Goal: Information Seeking & Learning: Compare options

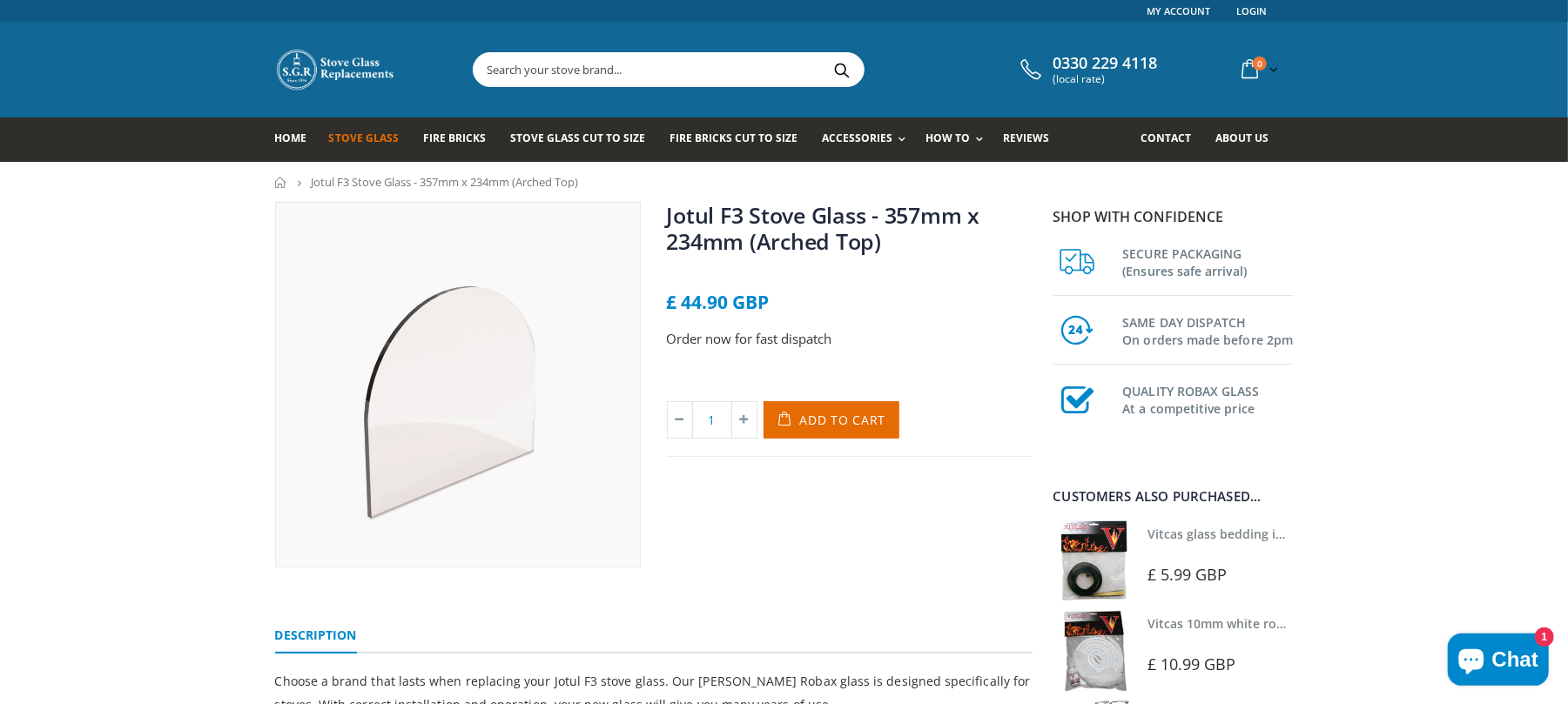
click at [357, 139] on span "Stove Glass" at bounding box center [364, 137] width 70 height 15
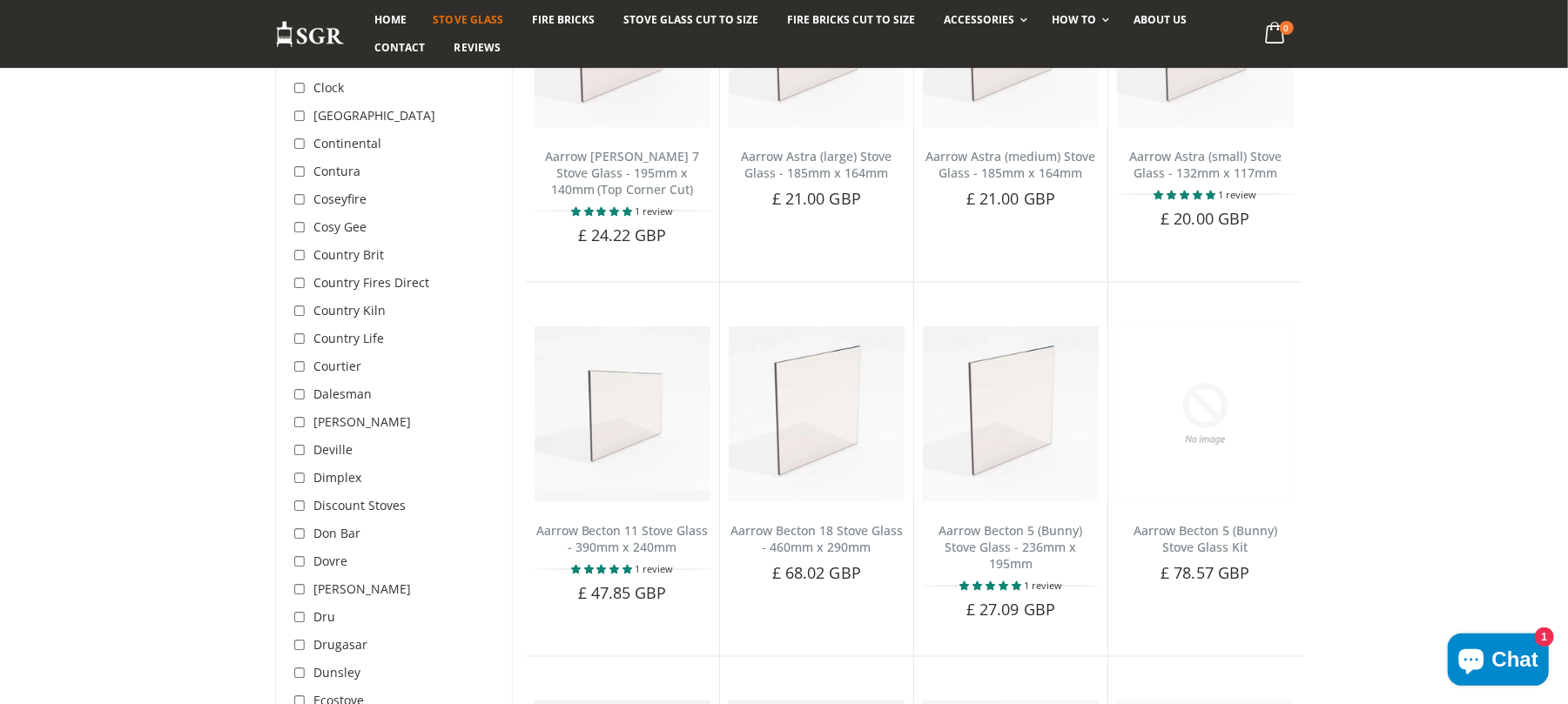
scroll to position [1624, 0]
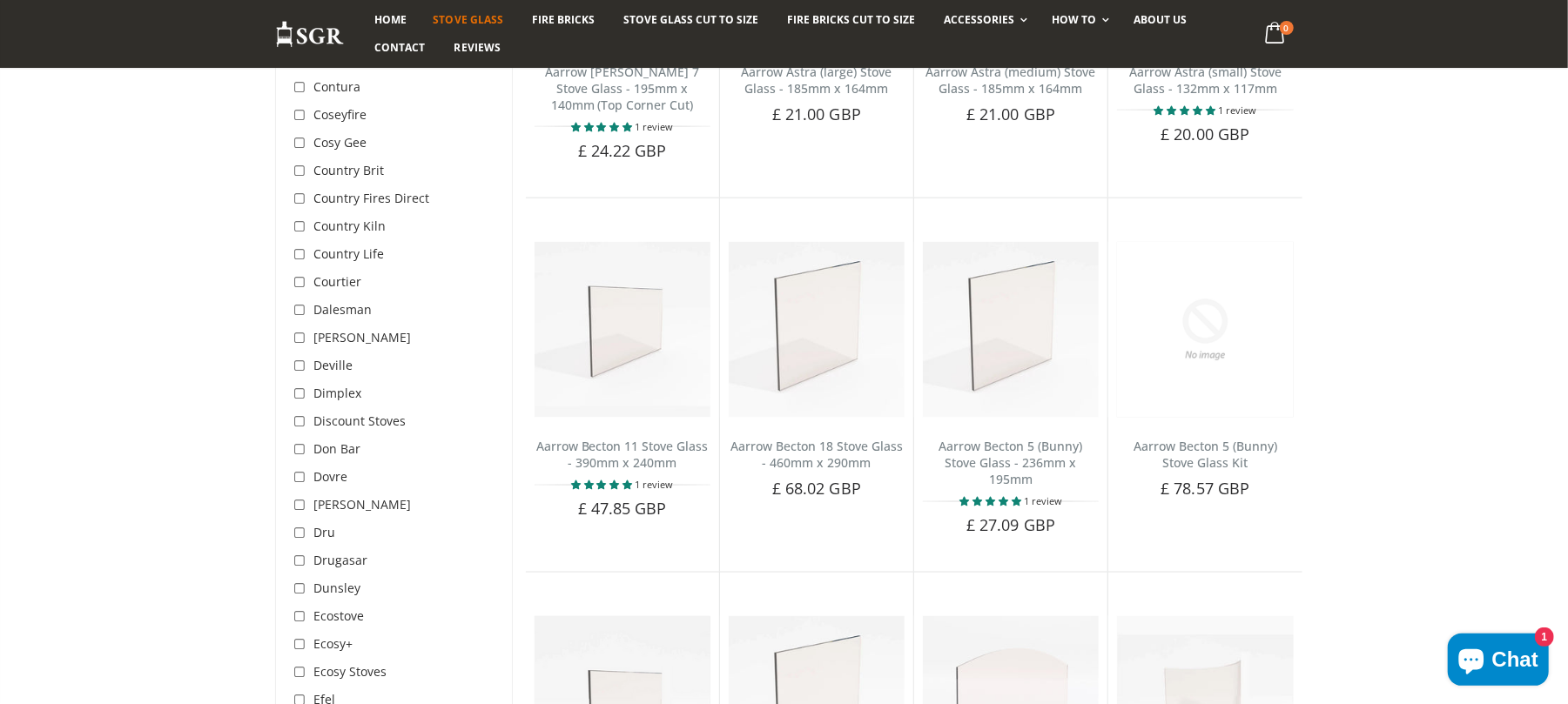
click at [303, 386] on input "checkbox" at bounding box center [302, 395] width 17 height 17
checkbox input "true"
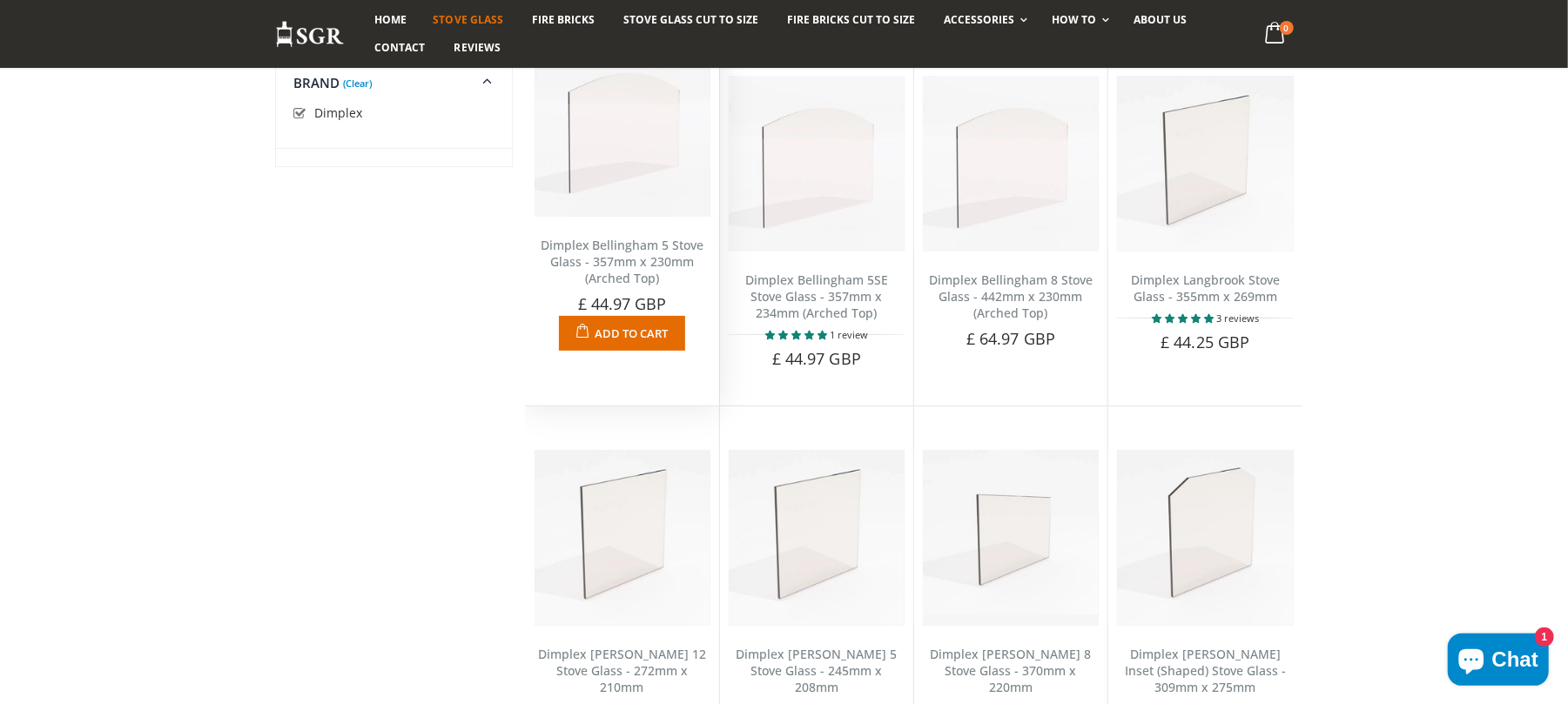
scroll to position [210, 0]
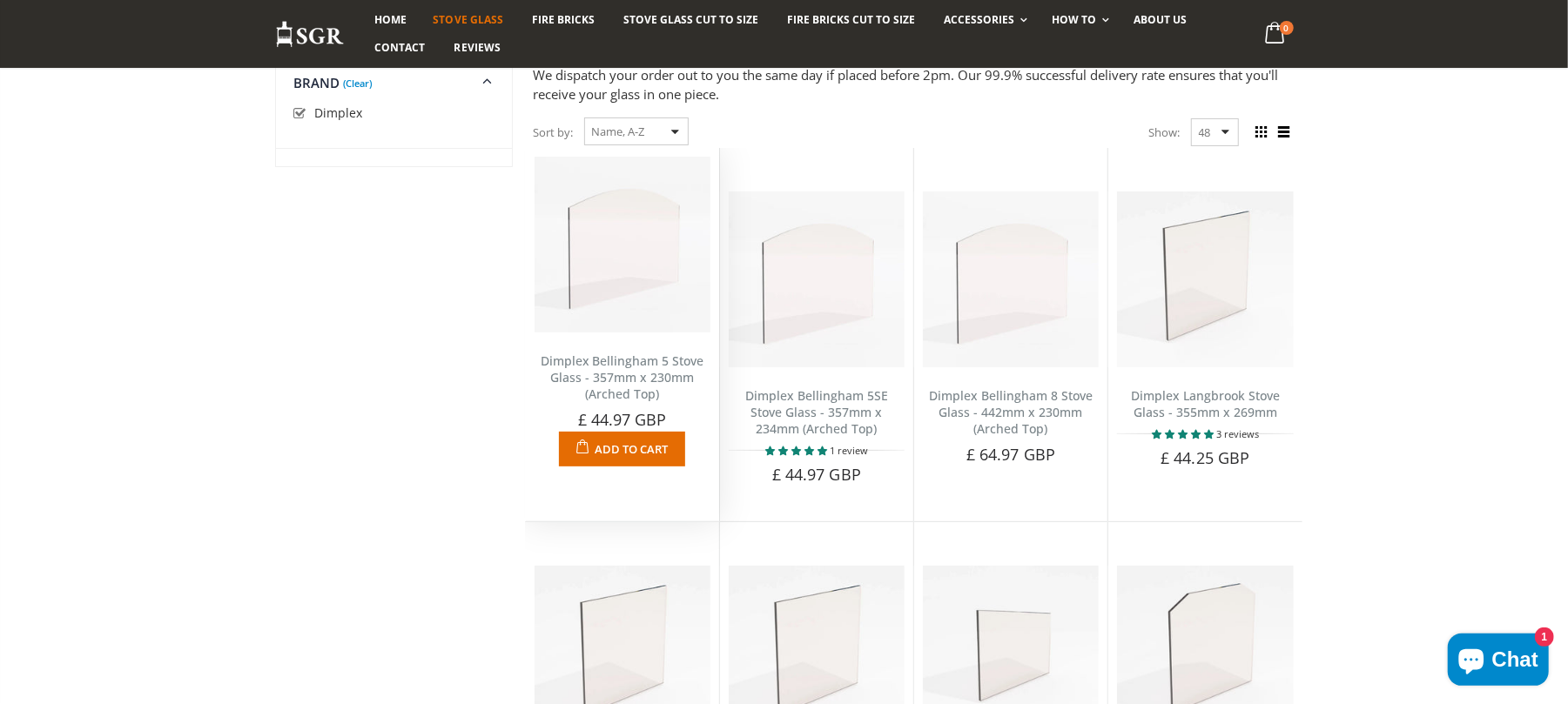
click at [618, 384] on link "Dimplex Bellingham 5 Stove Glass - 357mm x 230mm (Arched Top)" at bounding box center [622, 376] width 163 height 49
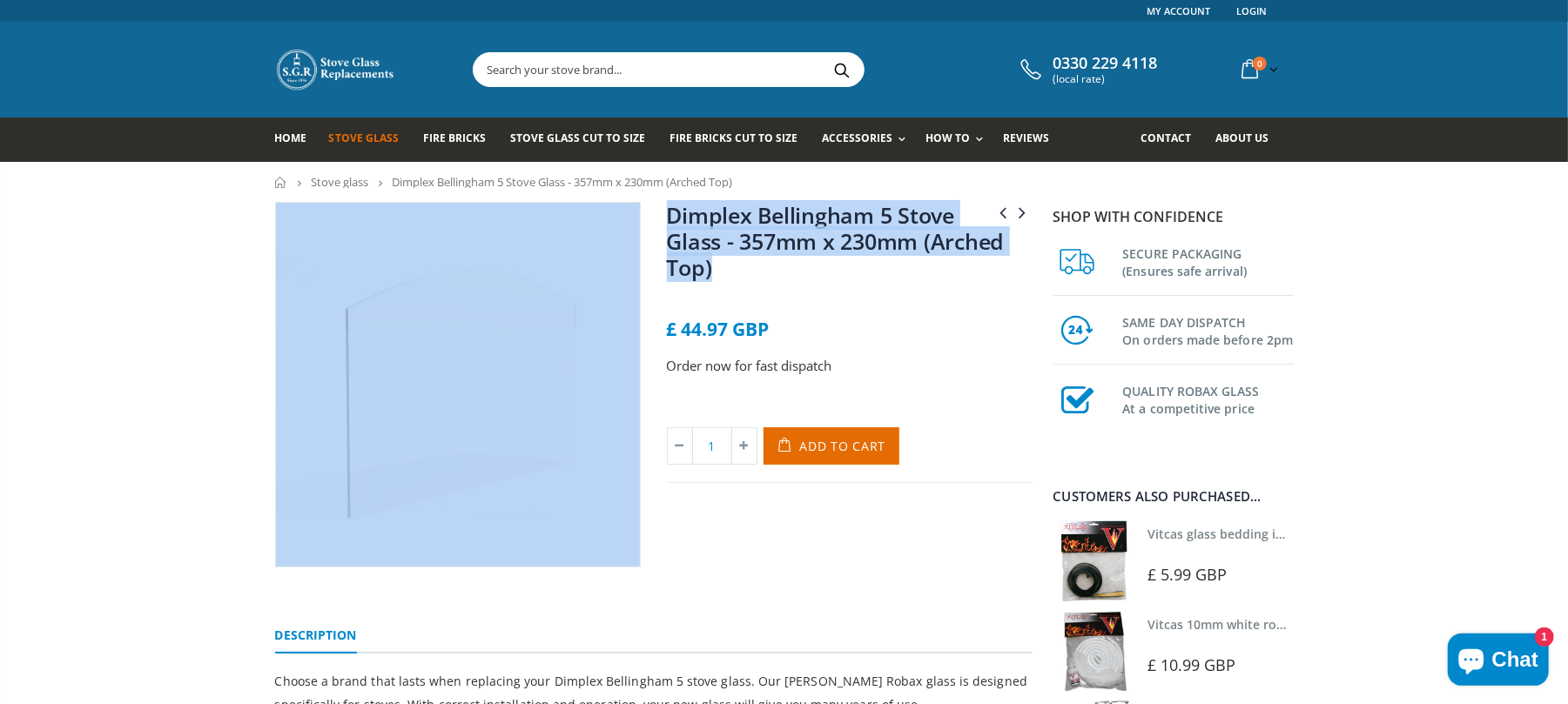
drag, startPoint x: 794, startPoint y: 279, endPoint x: 677, endPoint y: 235, distance: 125.0
click at [632, 239] on div "Dik Geurts Keld Stove Glass - 345mm x 345mm Dimplex Bellingham 5SE Stove Glass …" at bounding box center [654, 404] width 784 height 404
copy div "Dik Geurts Keld Stove Glass - 345mm x 345mm Dimplex Bellingham 5SE Stove Glass …"
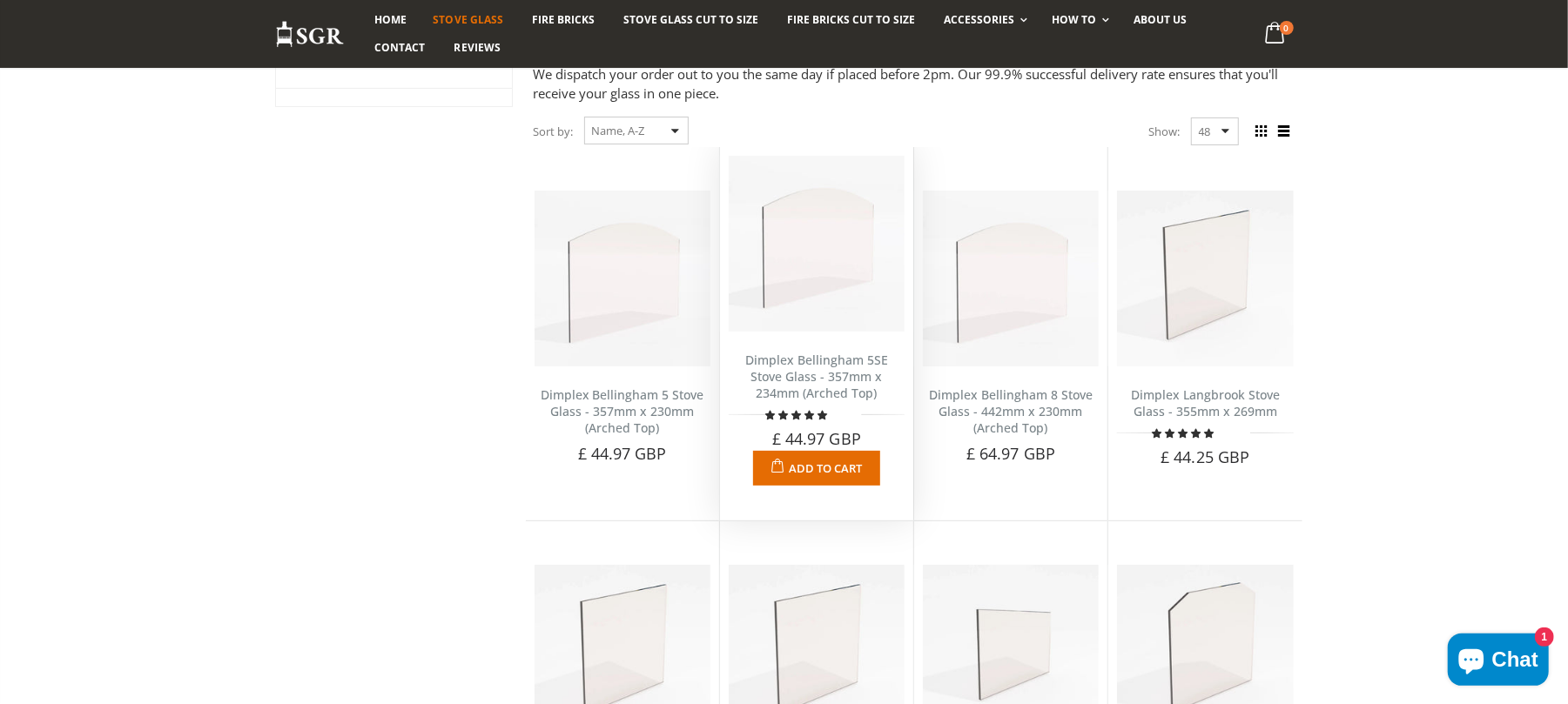
scroll to position [211, 0]
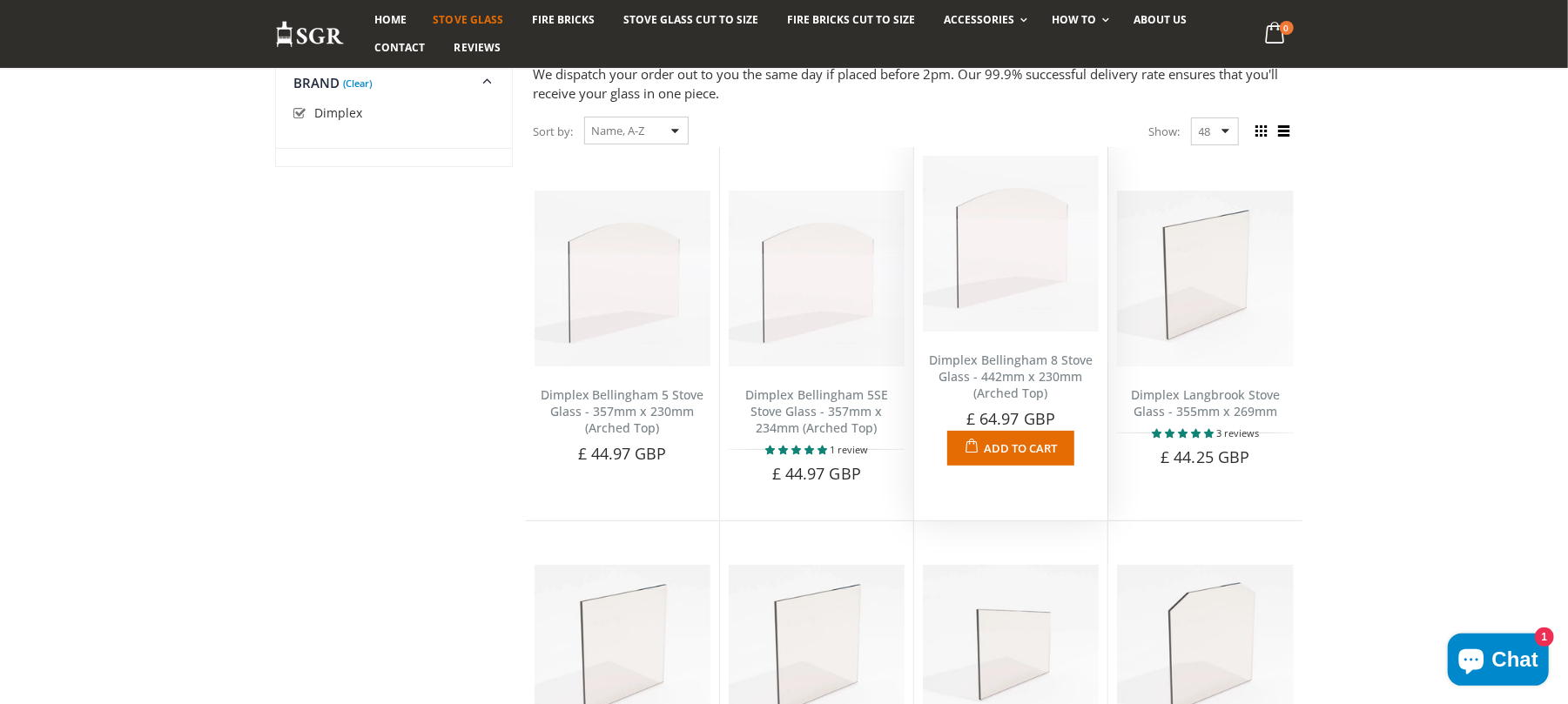
click at [997, 376] on link "Dimplex Bellingham 8 Stove Glass - 442mm x 230mm (Arched Top)" at bounding box center [1010, 376] width 163 height 49
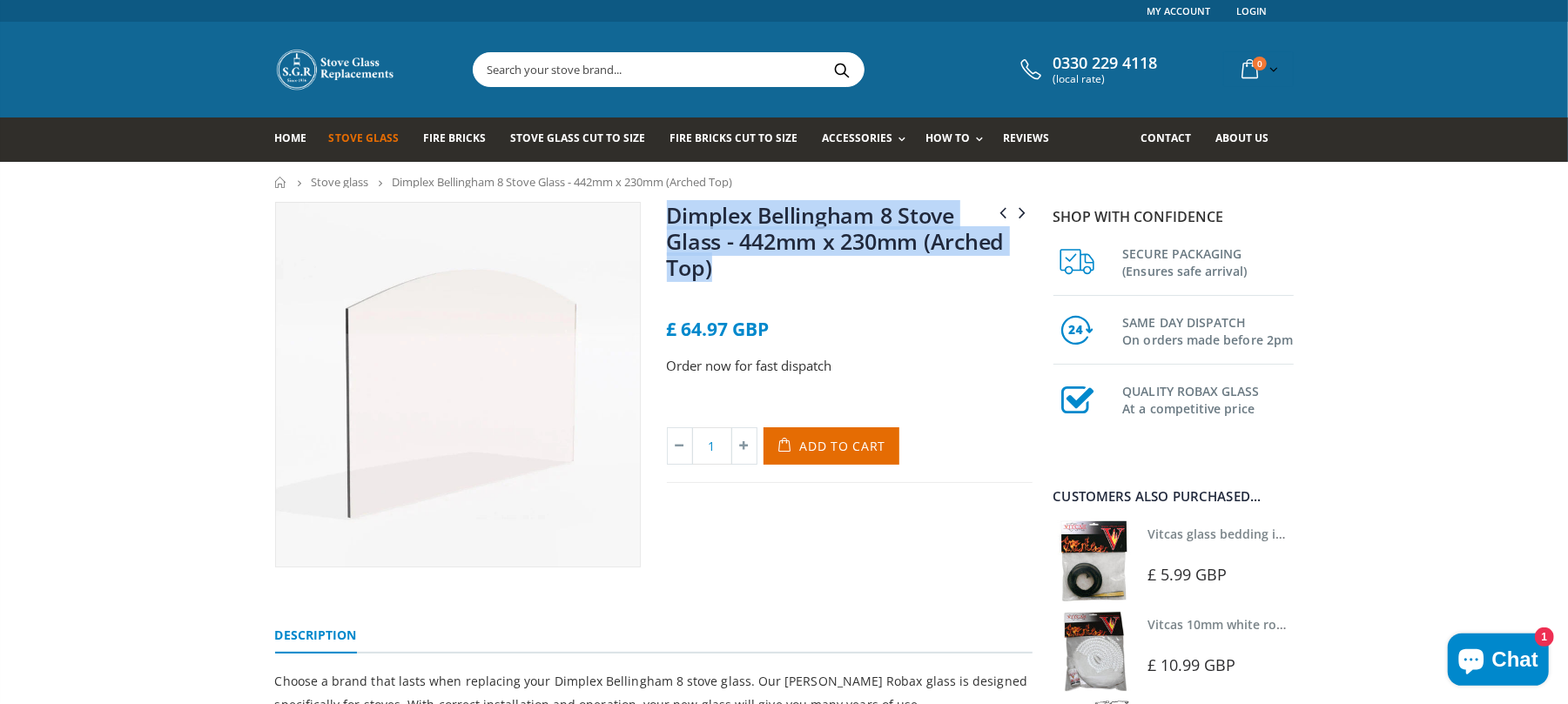
drag, startPoint x: 787, startPoint y: 259, endPoint x: 700, endPoint y: 223, distance: 94.2
click at [666, 220] on h1 "Dimplex Bellingham 8 Stove Glass - 442mm x 230mm (Arched Top)" at bounding box center [849, 245] width 366 height 85
copy link "Dimplex Bellingham 8 Stove Glass - 442mm x 230mm (Arched Top)"
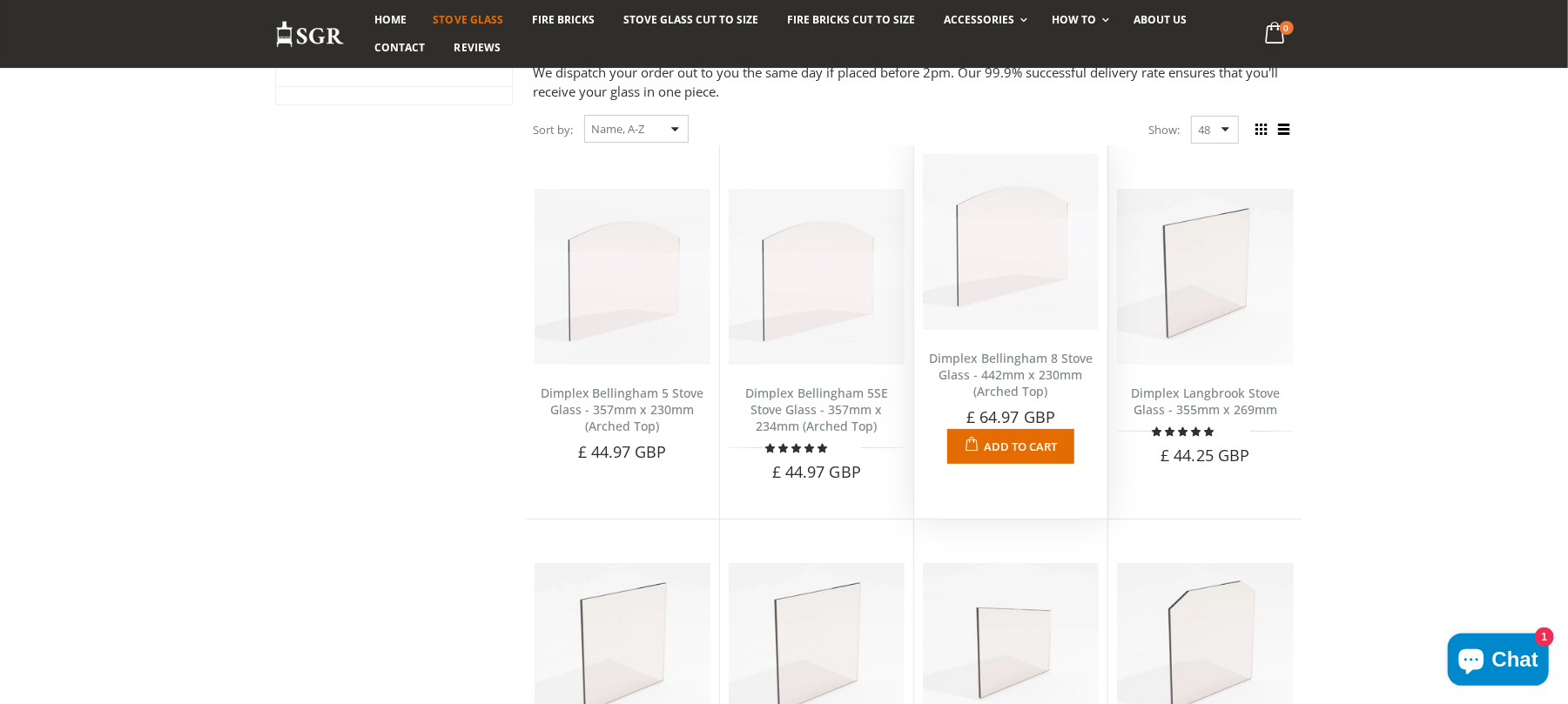
scroll to position [211, 0]
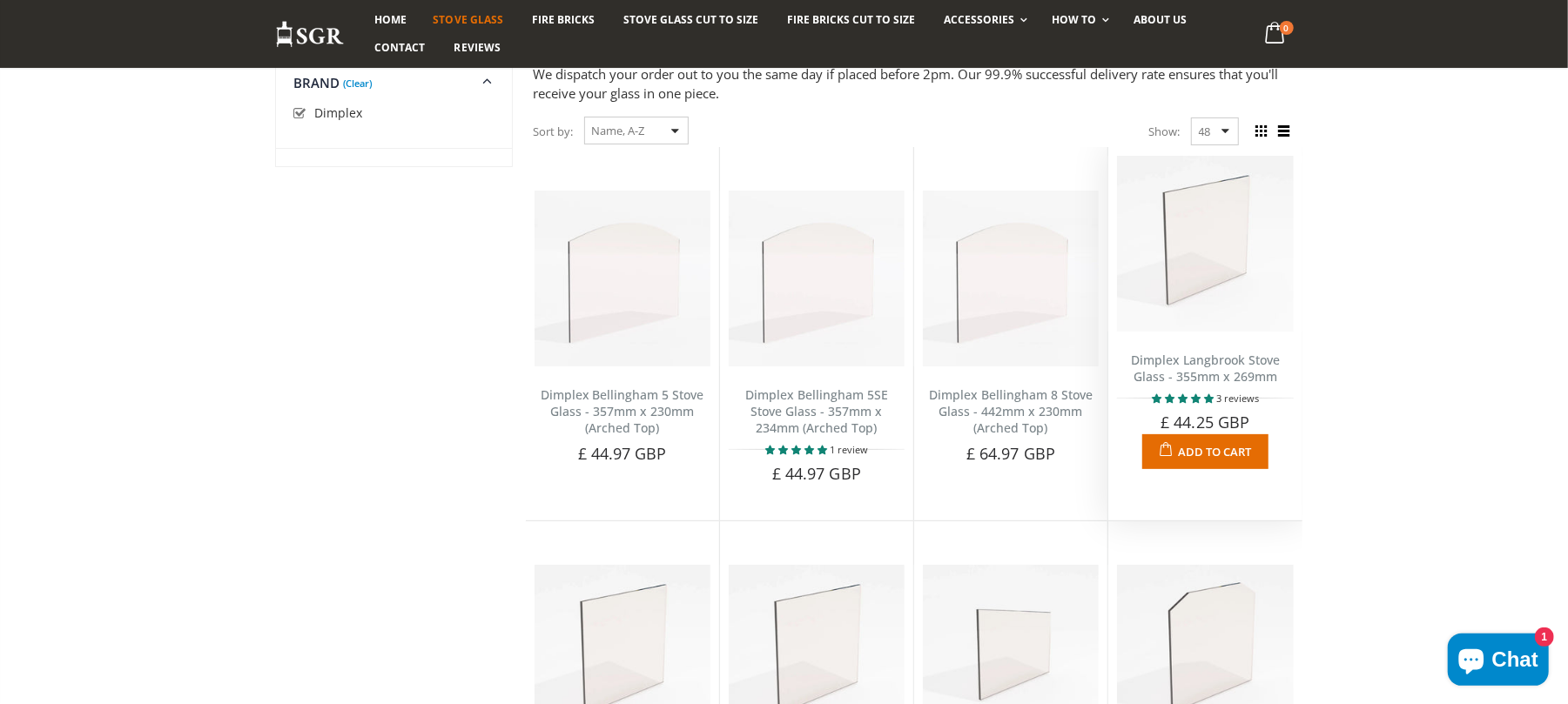
click at [1186, 366] on link "Dimplex Langbrook Stove Glass - 355mm x 269mm" at bounding box center [1205, 368] width 149 height 33
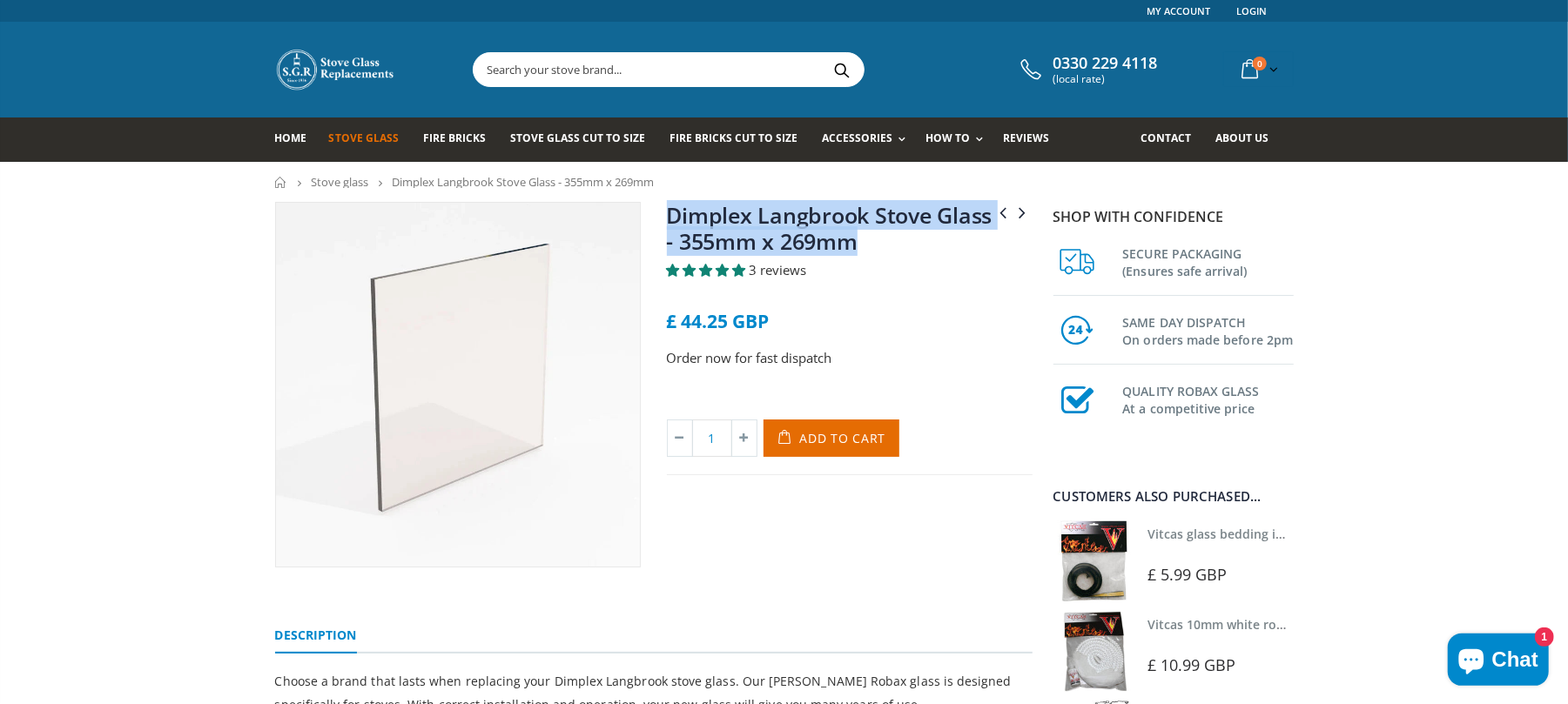
drag, startPoint x: 0, startPoint y: 0, endPoint x: 659, endPoint y: 210, distance: 691.7
click at [659, 210] on div "Dimplex Bellingham 8 Stove Glass - 442mm x 230mm (Arched Top) Dimplex Westcott …" at bounding box center [849, 385] width 392 height 366
copy link "Dimplex Langbrook Stove Glass - 355mm x 269mm"
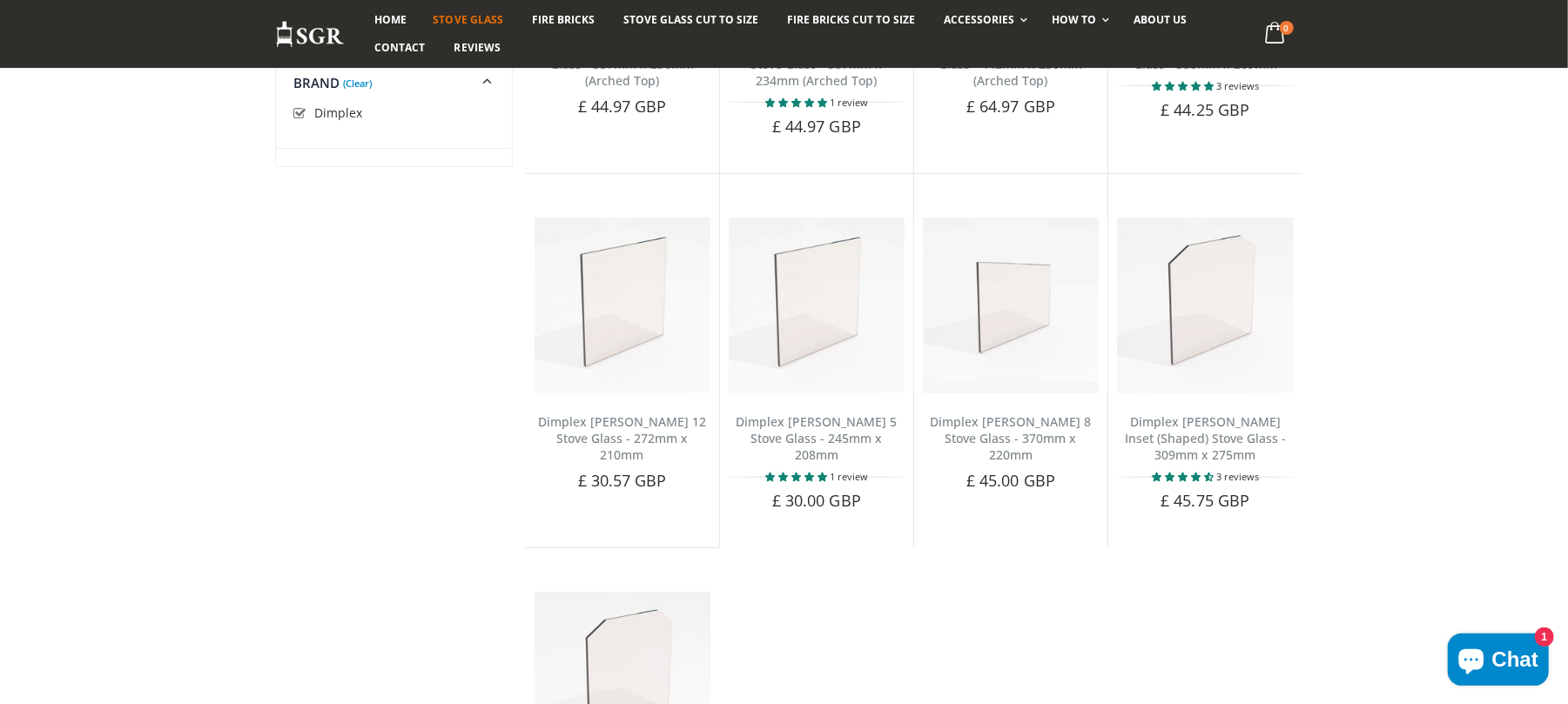
scroll to position [561, 0]
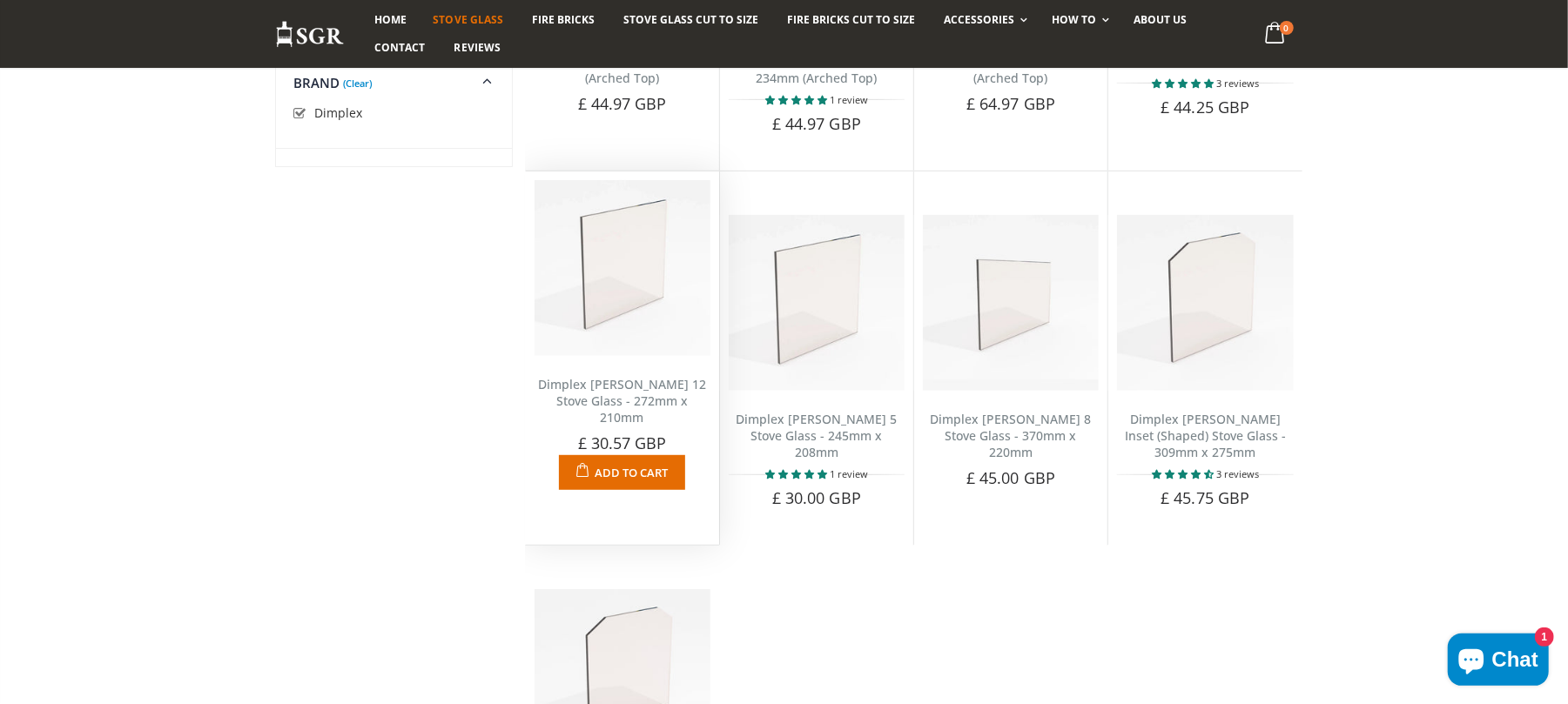
click at [635, 387] on link "Dimplex [PERSON_NAME] 12 Stove Glass - 272mm x 210mm" at bounding box center [622, 400] width 168 height 49
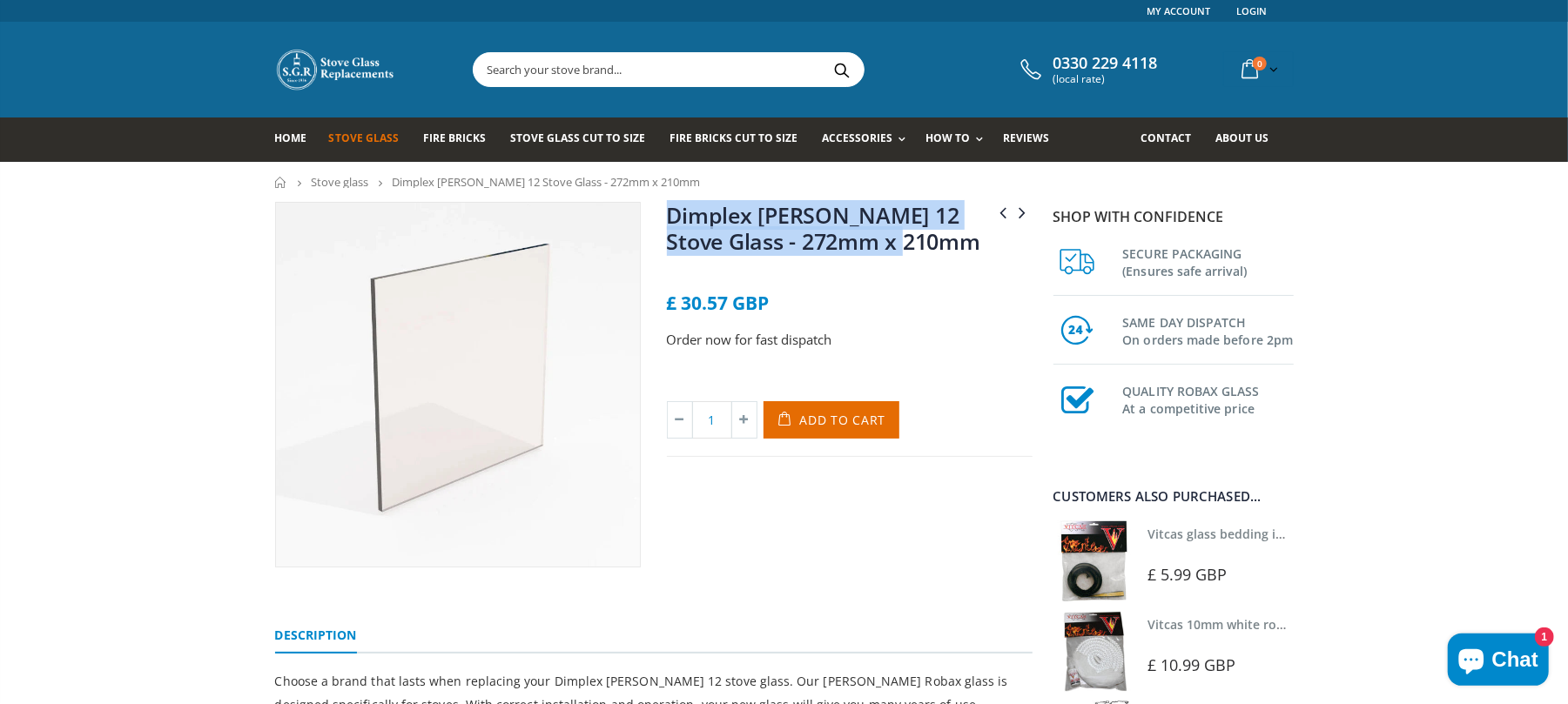
drag, startPoint x: 0, startPoint y: 0, endPoint x: 674, endPoint y: 200, distance: 703.0
click at [674, 202] on h1 "Dimplex [PERSON_NAME] 12 Stove Glass - 272mm x 210mm" at bounding box center [849, 231] width 366 height 59
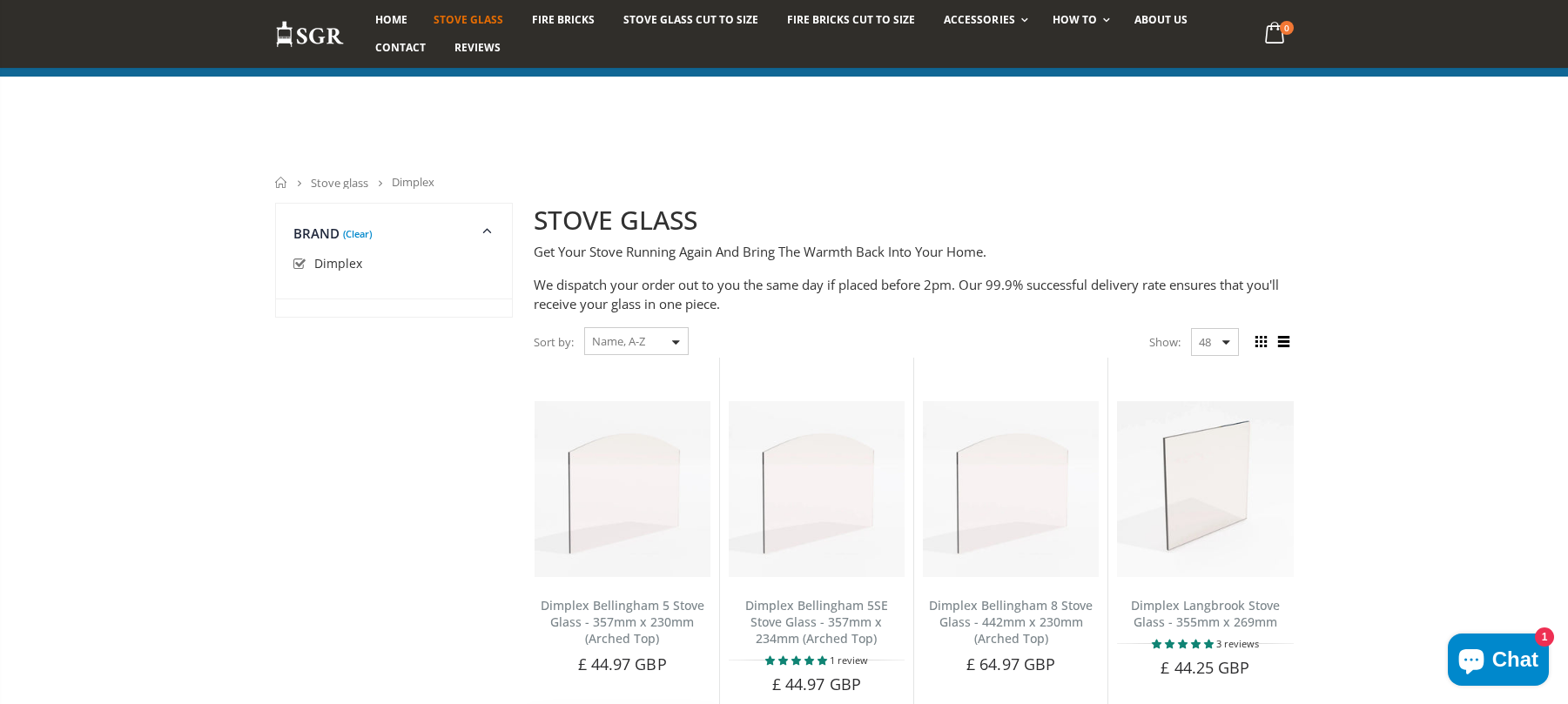
scroll to position [561, 0]
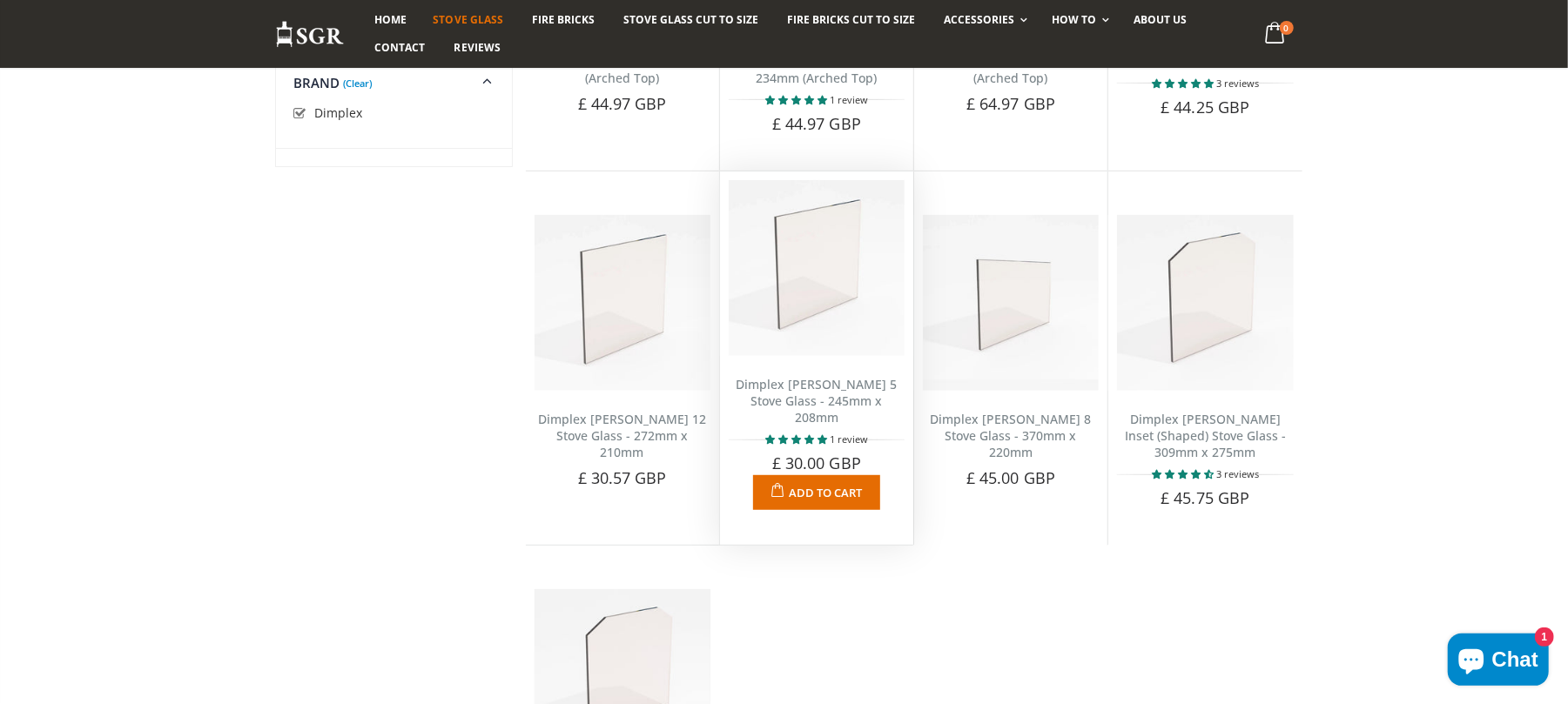
click at [847, 394] on link "Dimplex Westcott 5 Stove Glass - 245mm x 208mm" at bounding box center [815, 400] width 161 height 49
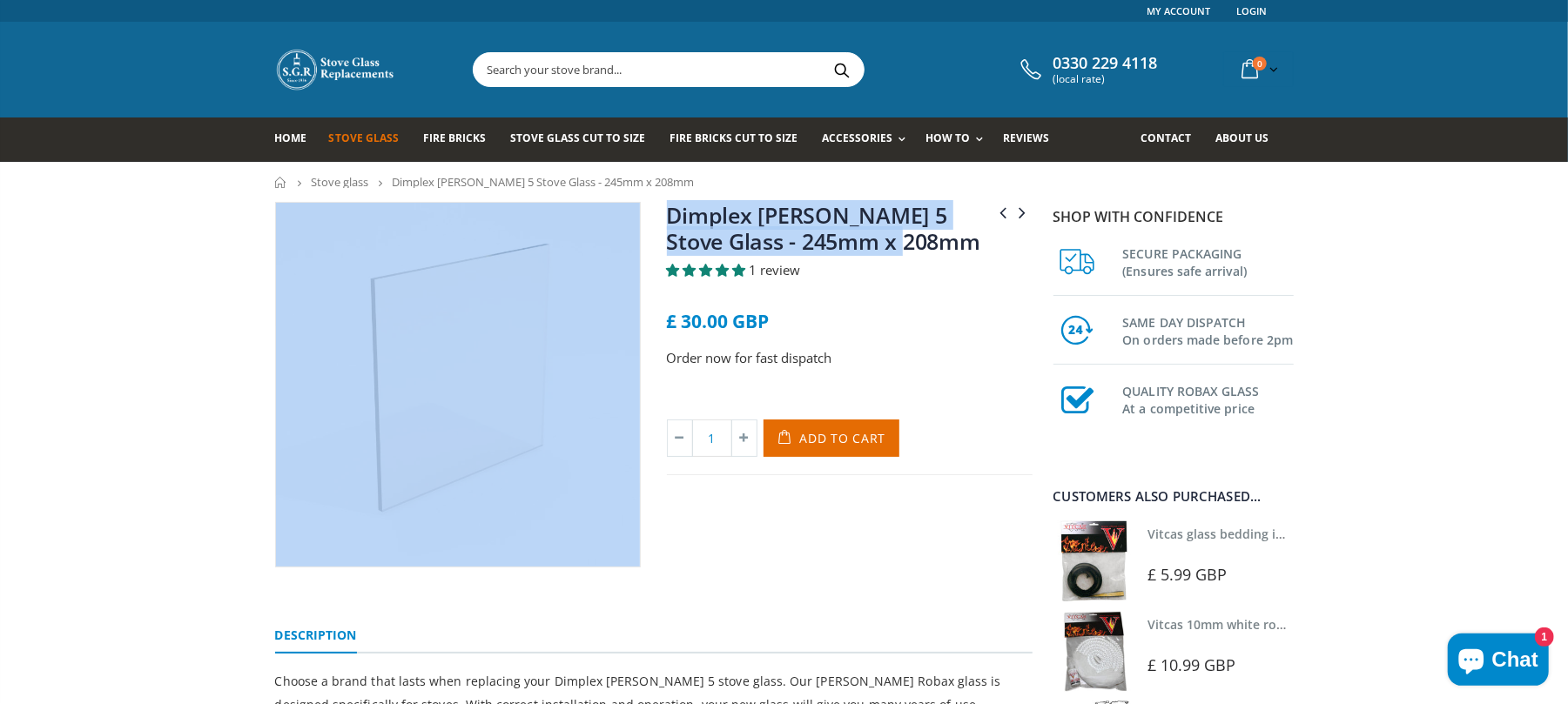
drag, startPoint x: 909, startPoint y: 241, endPoint x: 635, endPoint y: 223, distance: 274.6
click at [596, 222] on div "Dimplex [PERSON_NAME] 12 Stove Glass - 272mm x 210mm Dimplex [PERSON_NAME] 8 St…" at bounding box center [654, 404] width 784 height 404
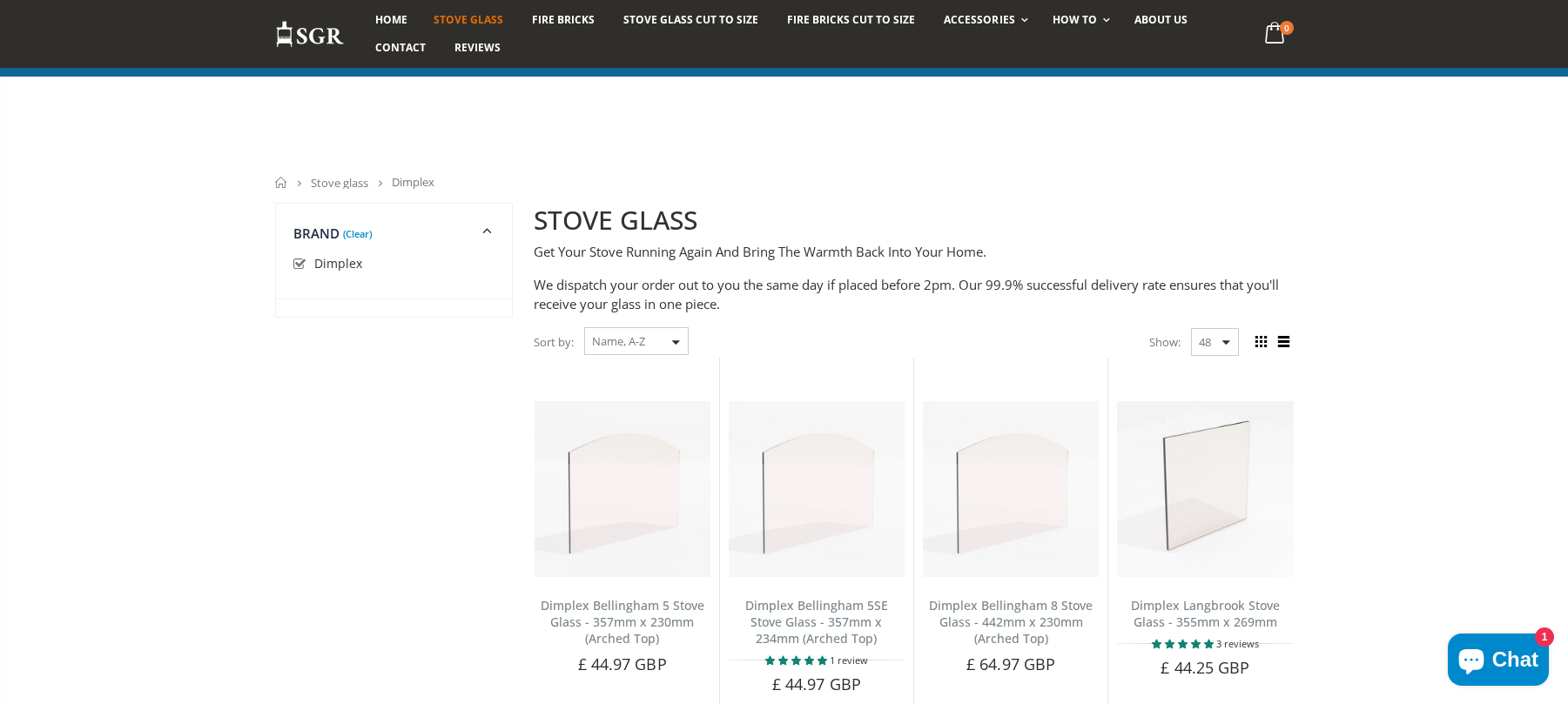
scroll to position [561, 0]
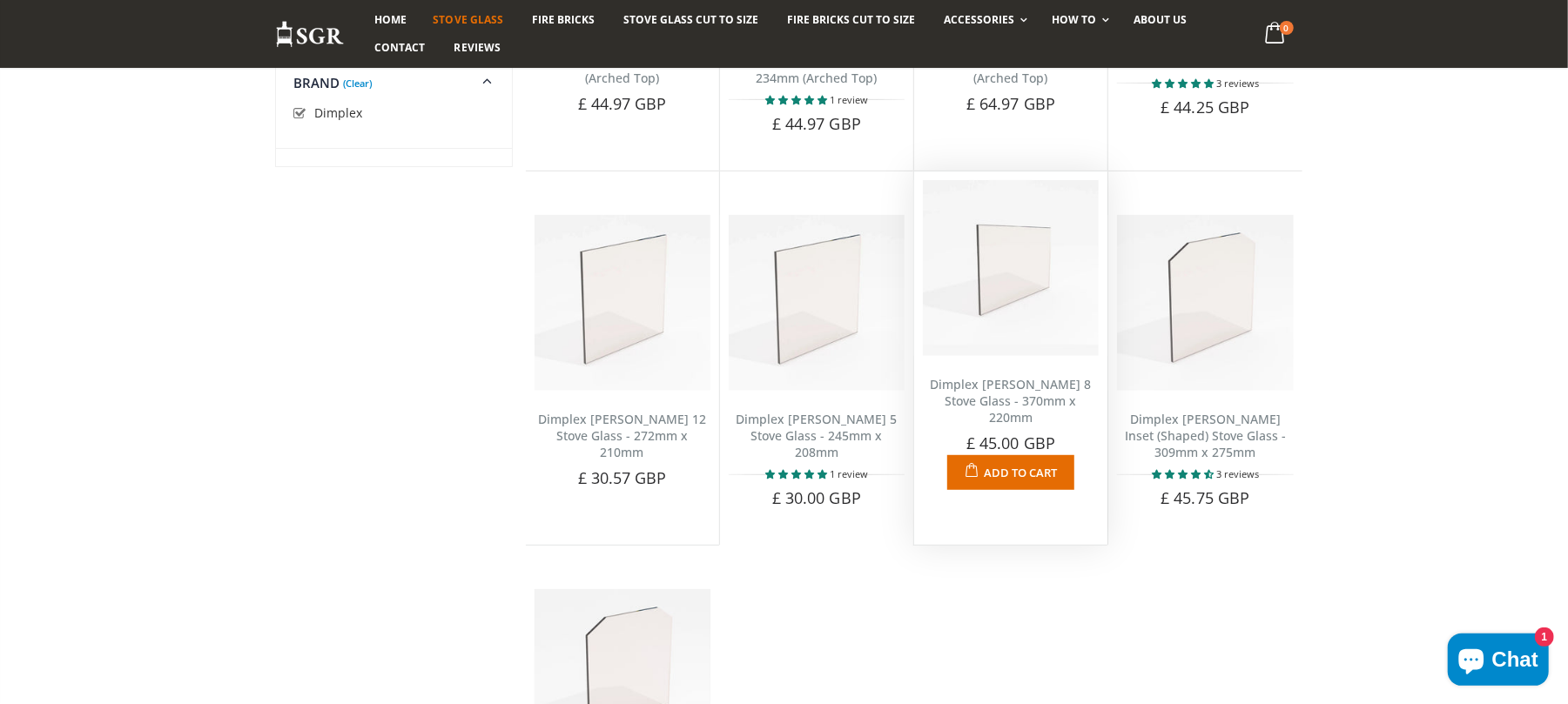
click at [1010, 395] on link "Dimplex [PERSON_NAME] 8 Stove Glass - 370mm x 220mm" at bounding box center [1011, 400] width 161 height 49
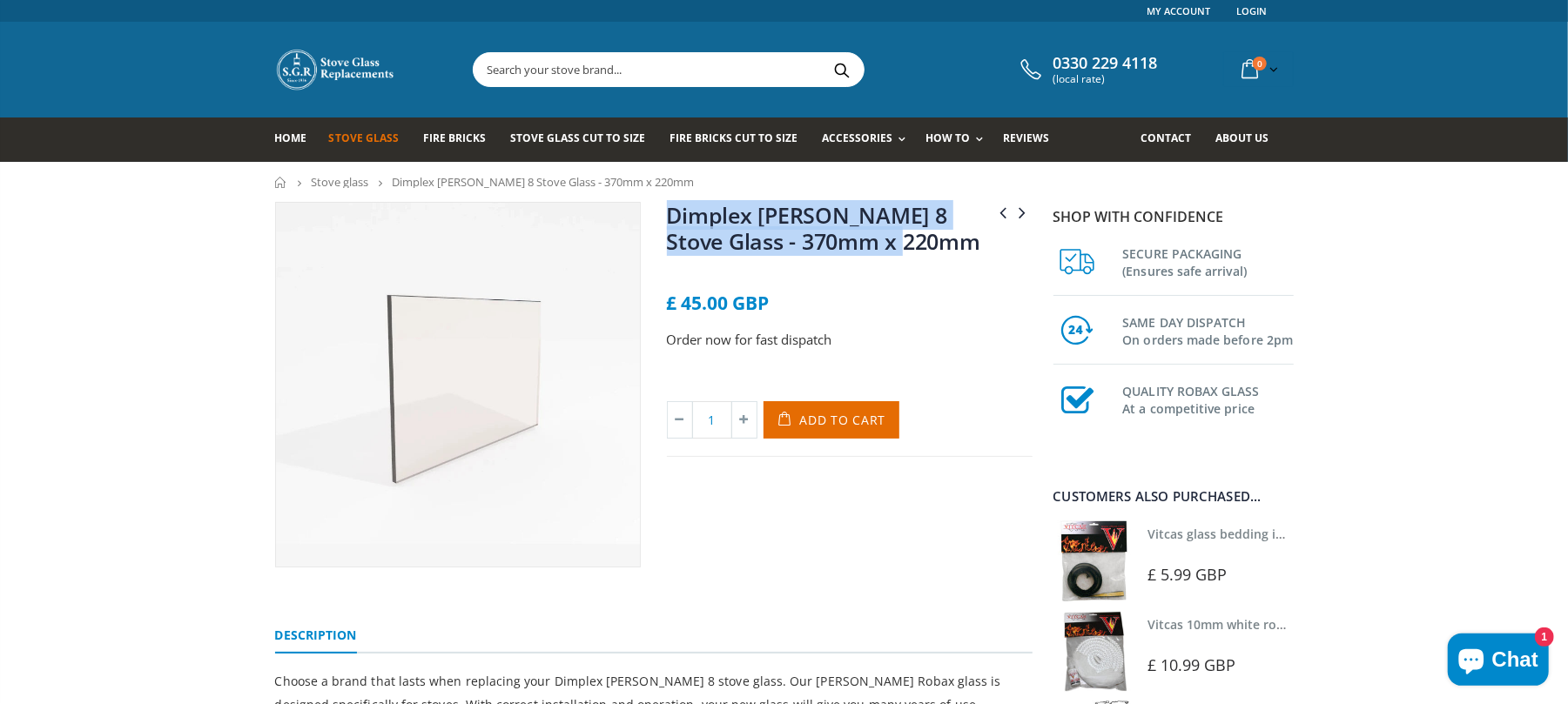
click at [672, 202] on h1 "Dimplex [PERSON_NAME] 8 Stove Glass - 370mm x 220mm" at bounding box center [849, 231] width 366 height 59
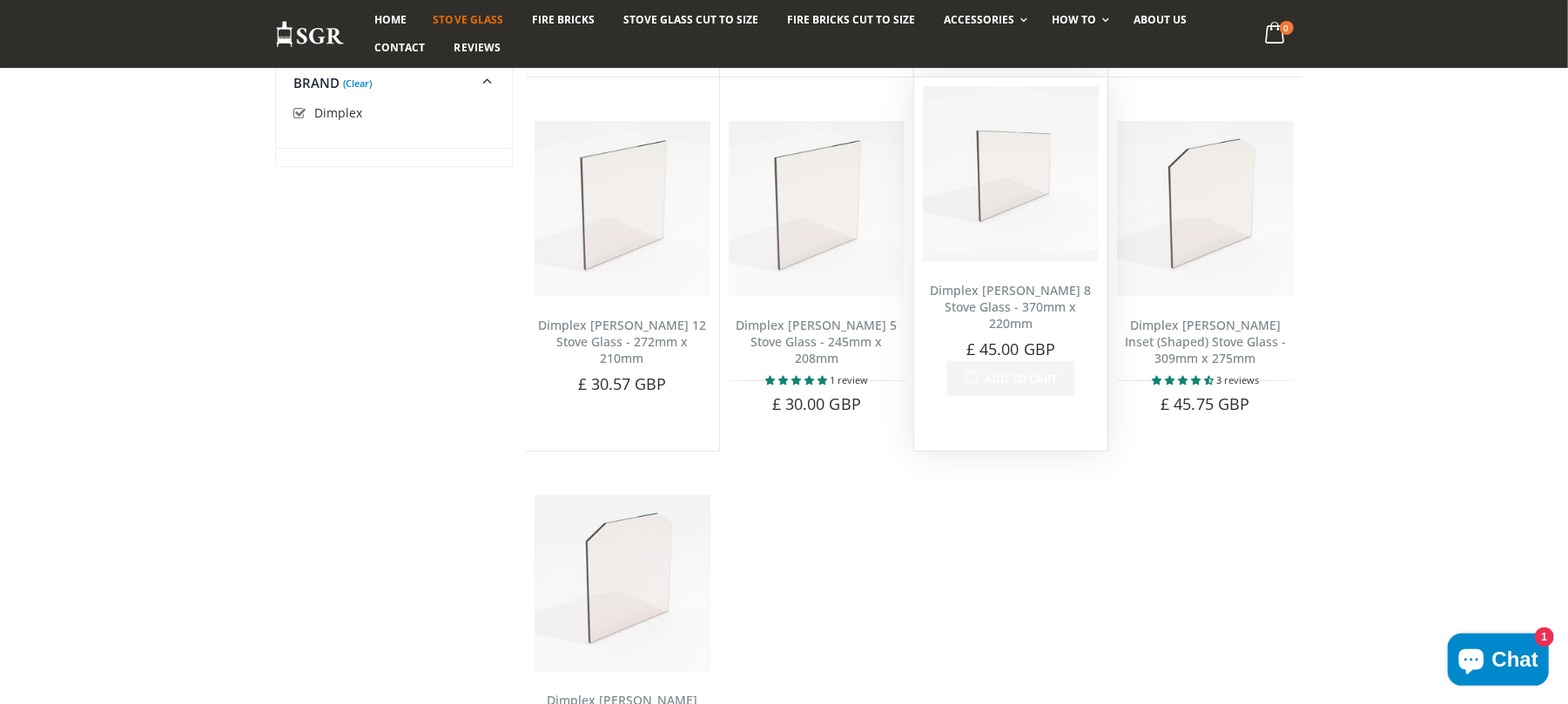
scroll to position [792, 0]
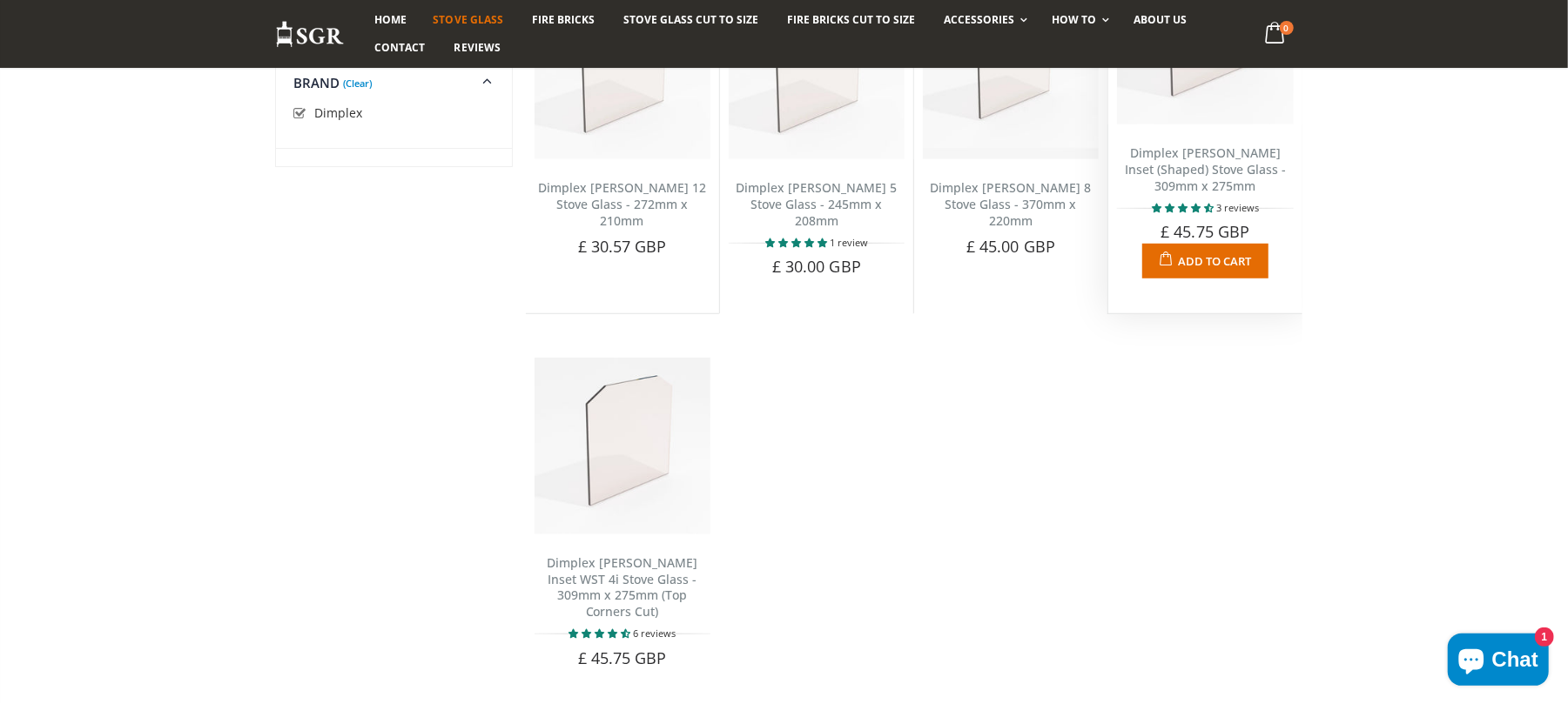
click at [1202, 171] on link "Dimplex [PERSON_NAME] Inset (Shaped) Stove Glass - 309mm x 275mm" at bounding box center [1205, 168] width 161 height 49
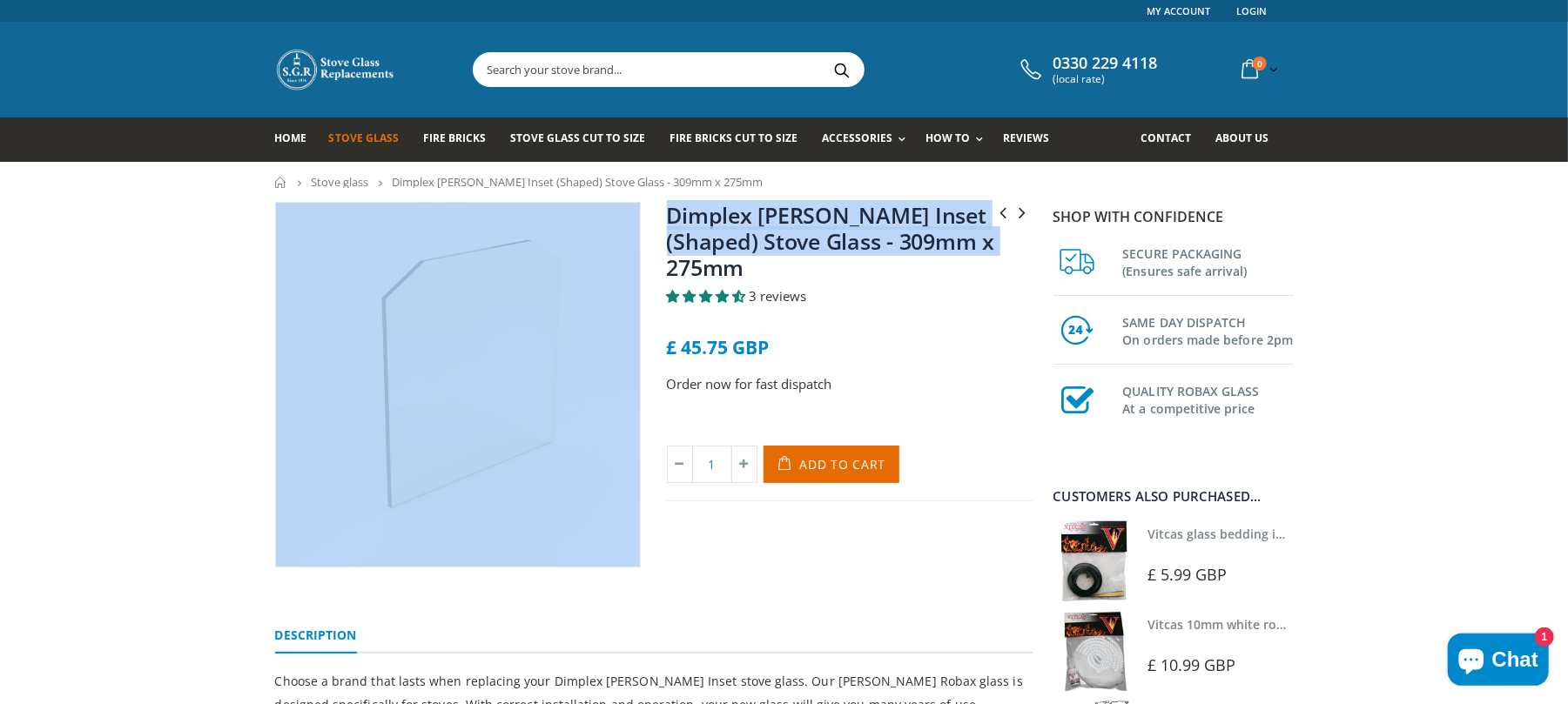
drag, startPoint x: 777, startPoint y: 273, endPoint x: 641, endPoint y: 242, distance: 139.5
click at [641, 242] on div "Dimplex Westcott 8 Stove Glass - 370mm x 220mm Dimplex Westcott Inset WST 4i St…" at bounding box center [654, 404] width 784 height 404
copy div "Dimplex Westcott 8 Stove Glass - 370mm x 220mm Dimplex Westcott Inset WST 4i St…"
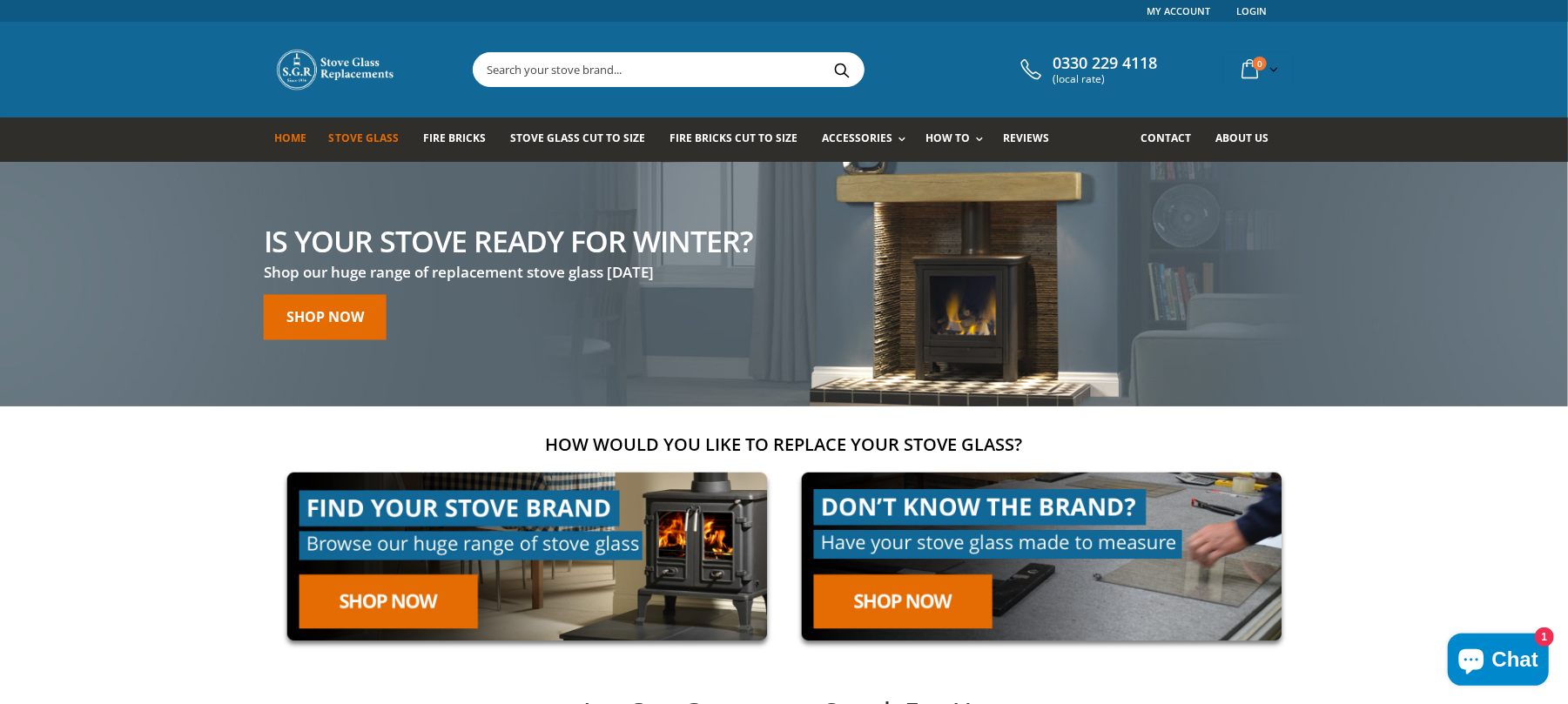
click at [374, 136] on span "Stove Glass" at bounding box center [364, 137] width 70 height 15
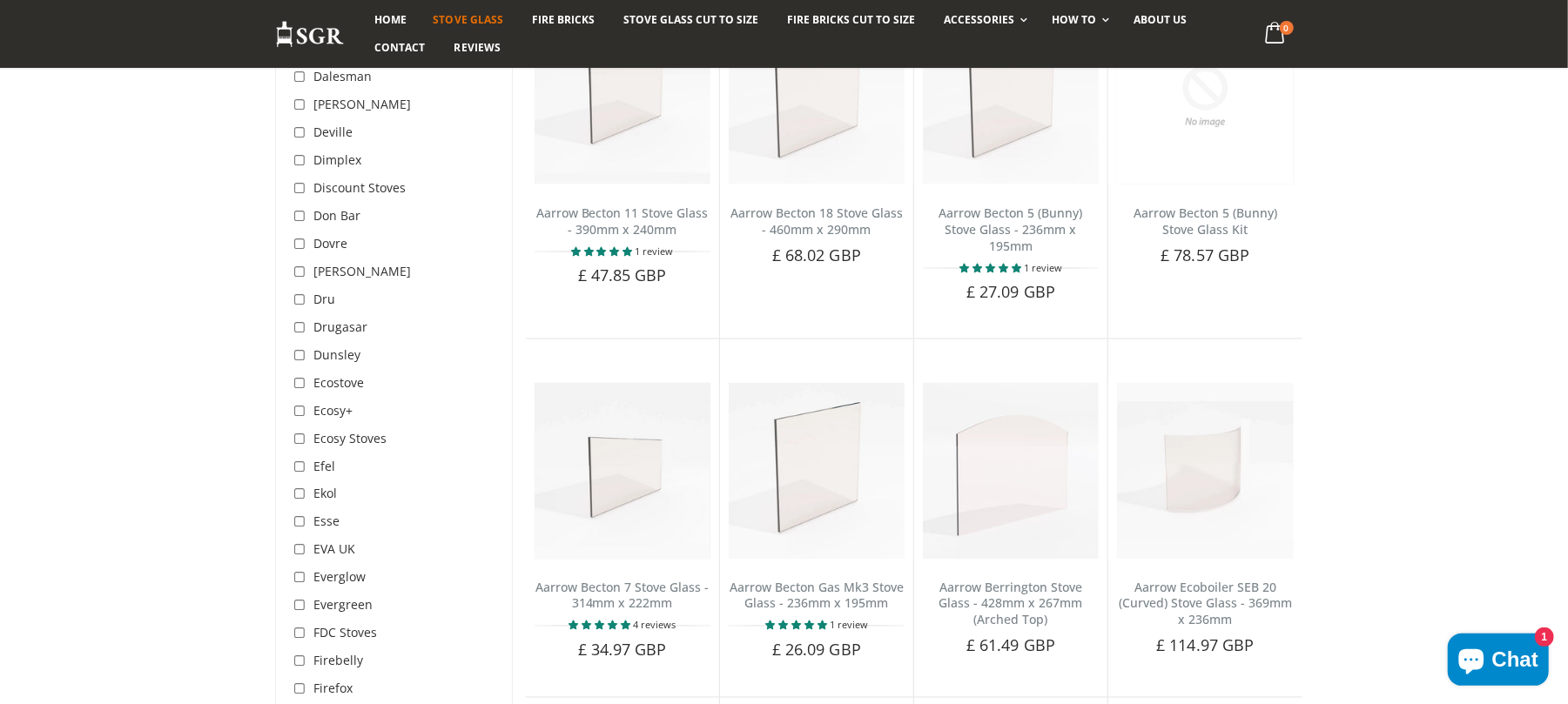
scroll to position [1972, 0]
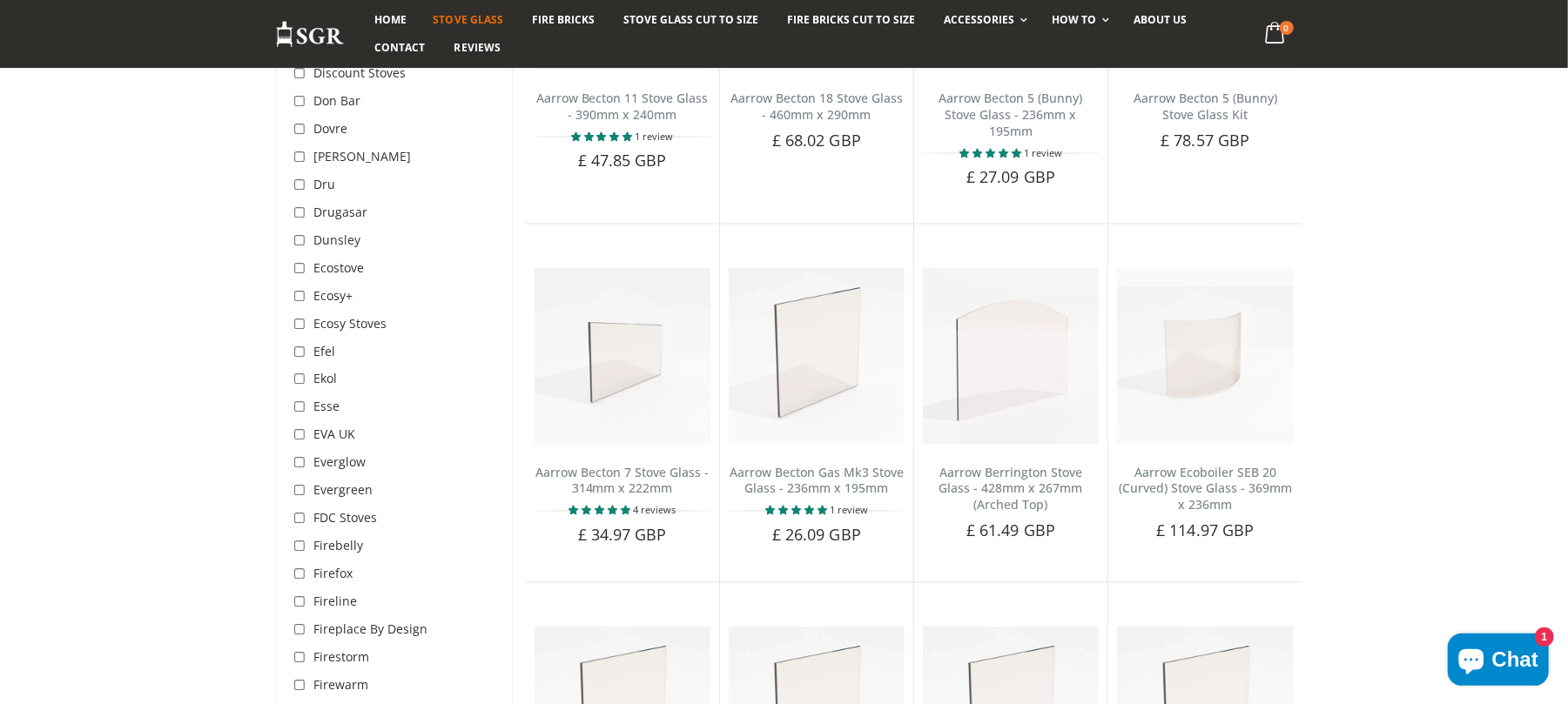
click at [294, 427] on input "checkbox" at bounding box center [302, 436] width 17 height 17
checkbox input "true"
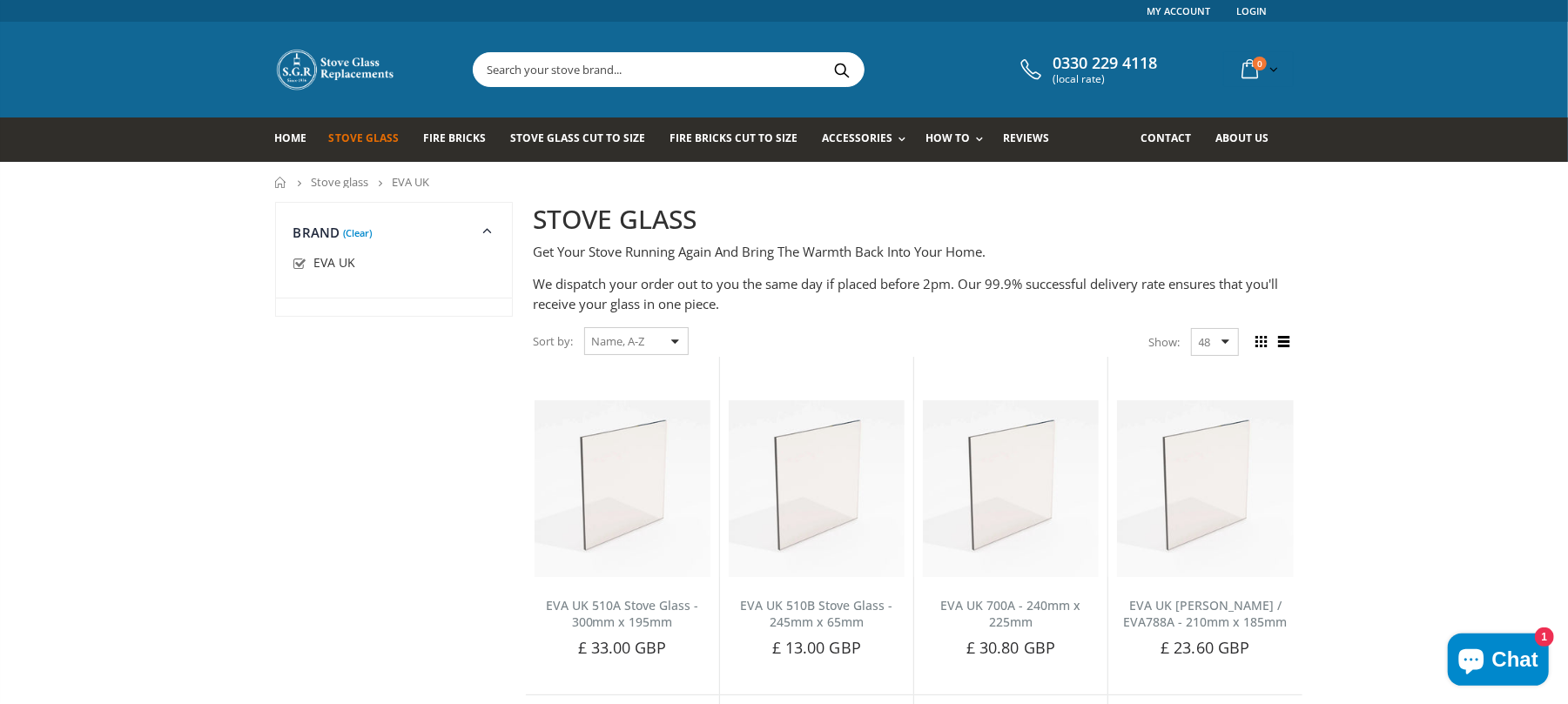
click at [379, 134] on span "Stove Glass" at bounding box center [364, 137] width 70 height 15
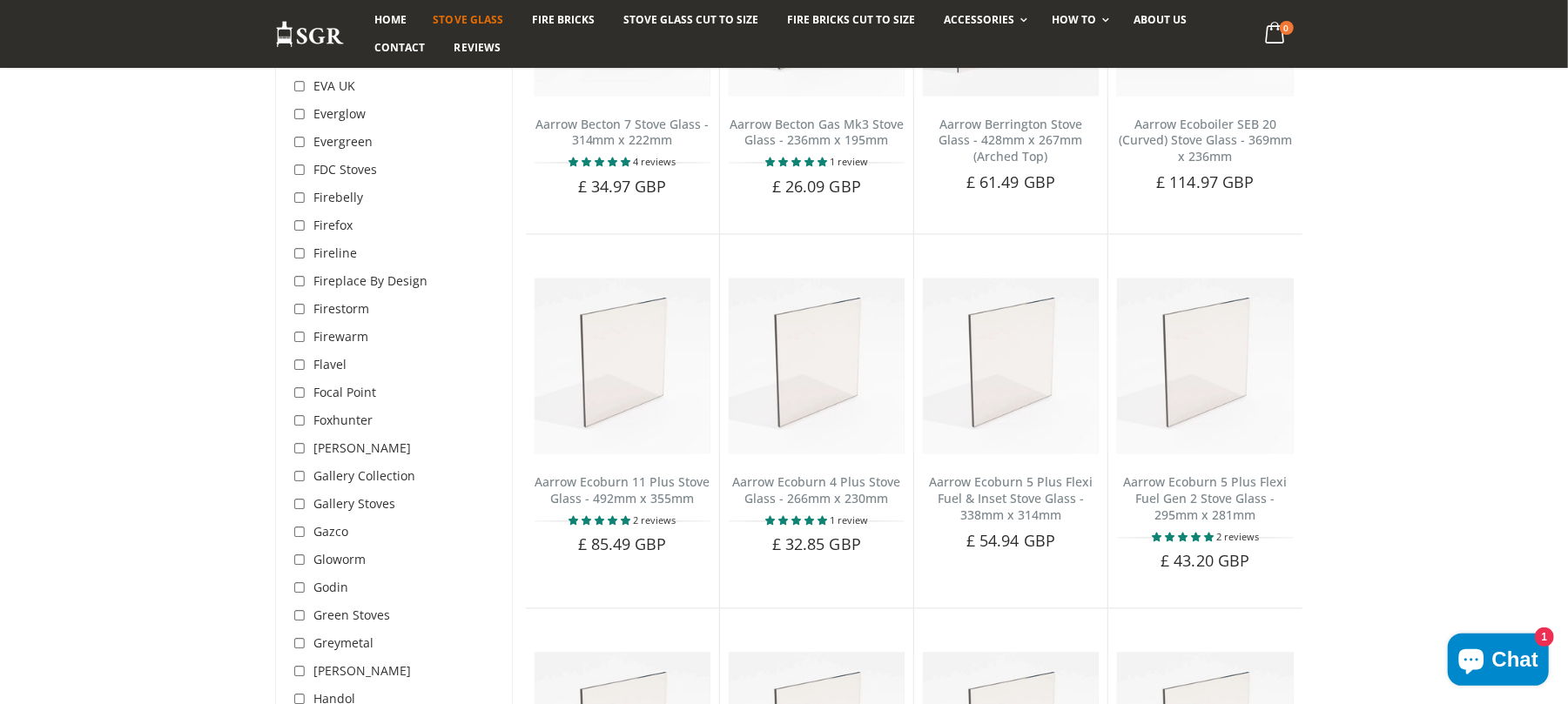
scroll to position [2089, 0]
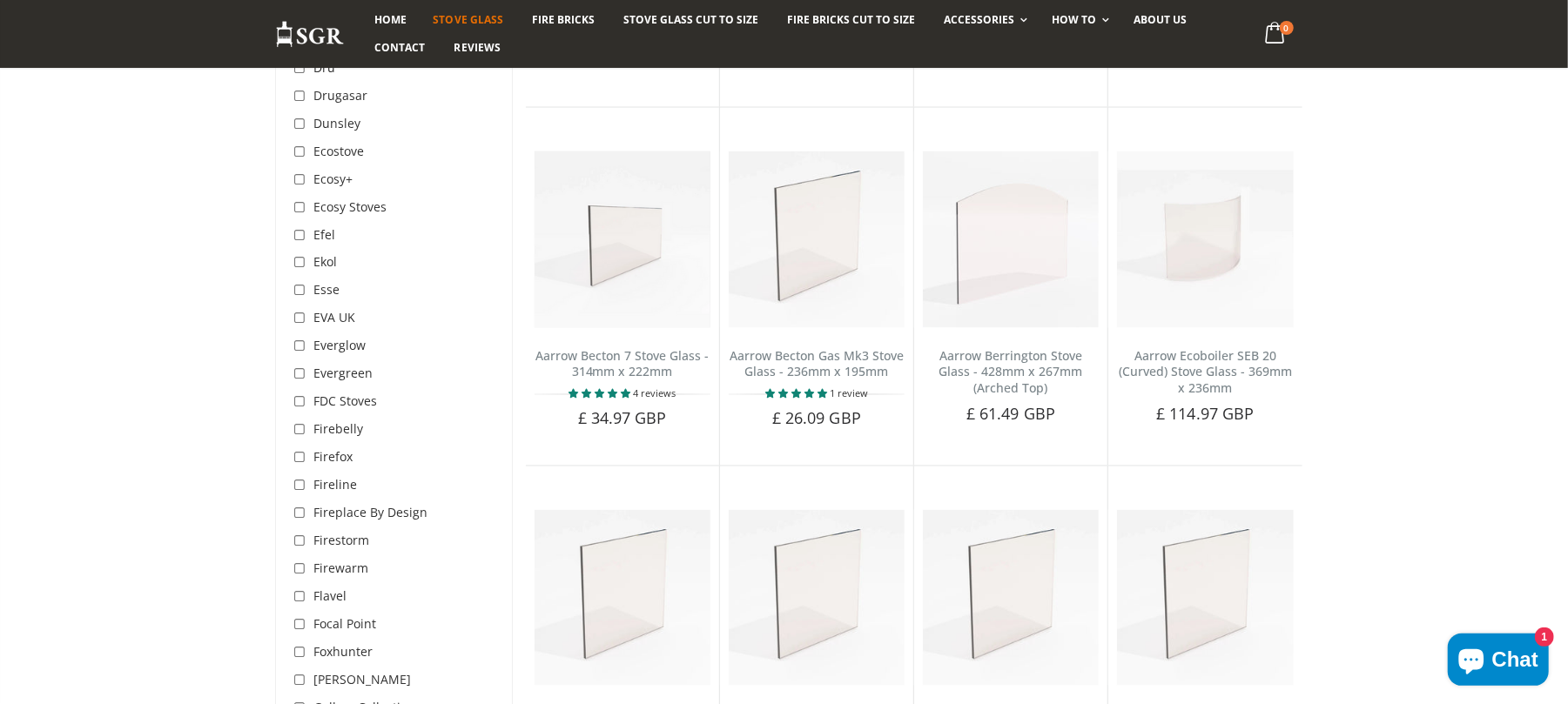
click at [300, 255] on input "checkbox" at bounding box center [302, 264] width 17 height 17
checkbox input "true"
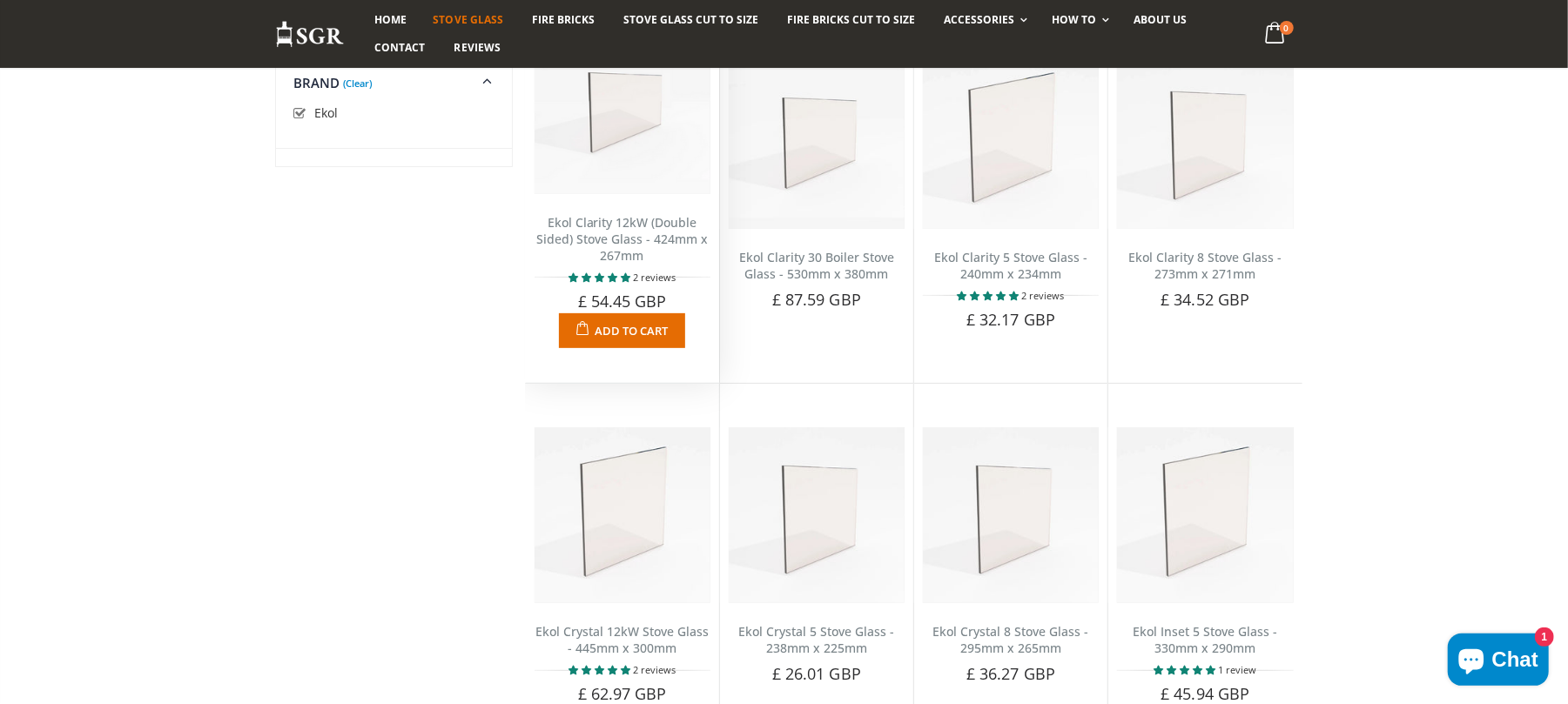
scroll to position [326, 0]
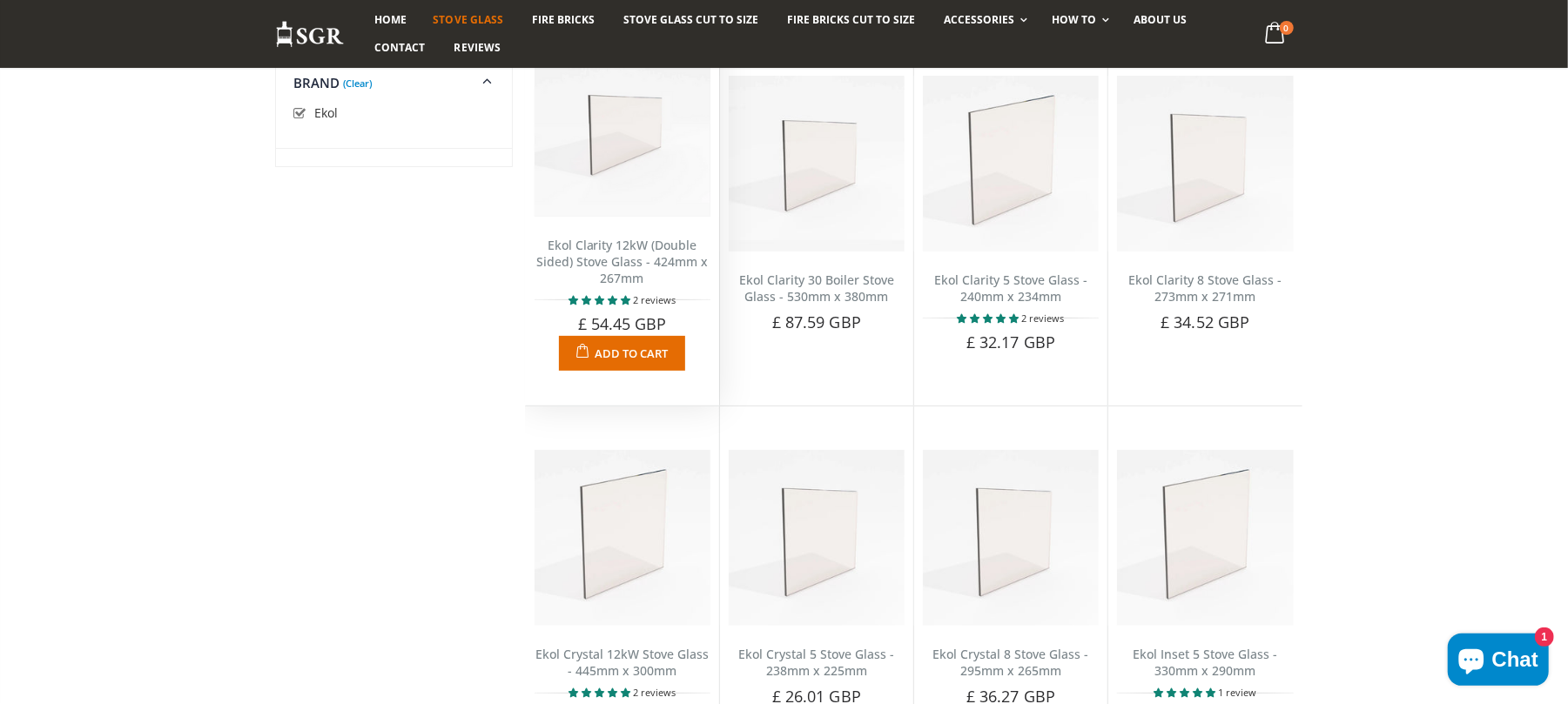
click at [676, 257] on link "Ekol Clarity 12kW (Double Sided) Stove Glass - 424mm x 267mm" at bounding box center [621, 261] width 171 height 49
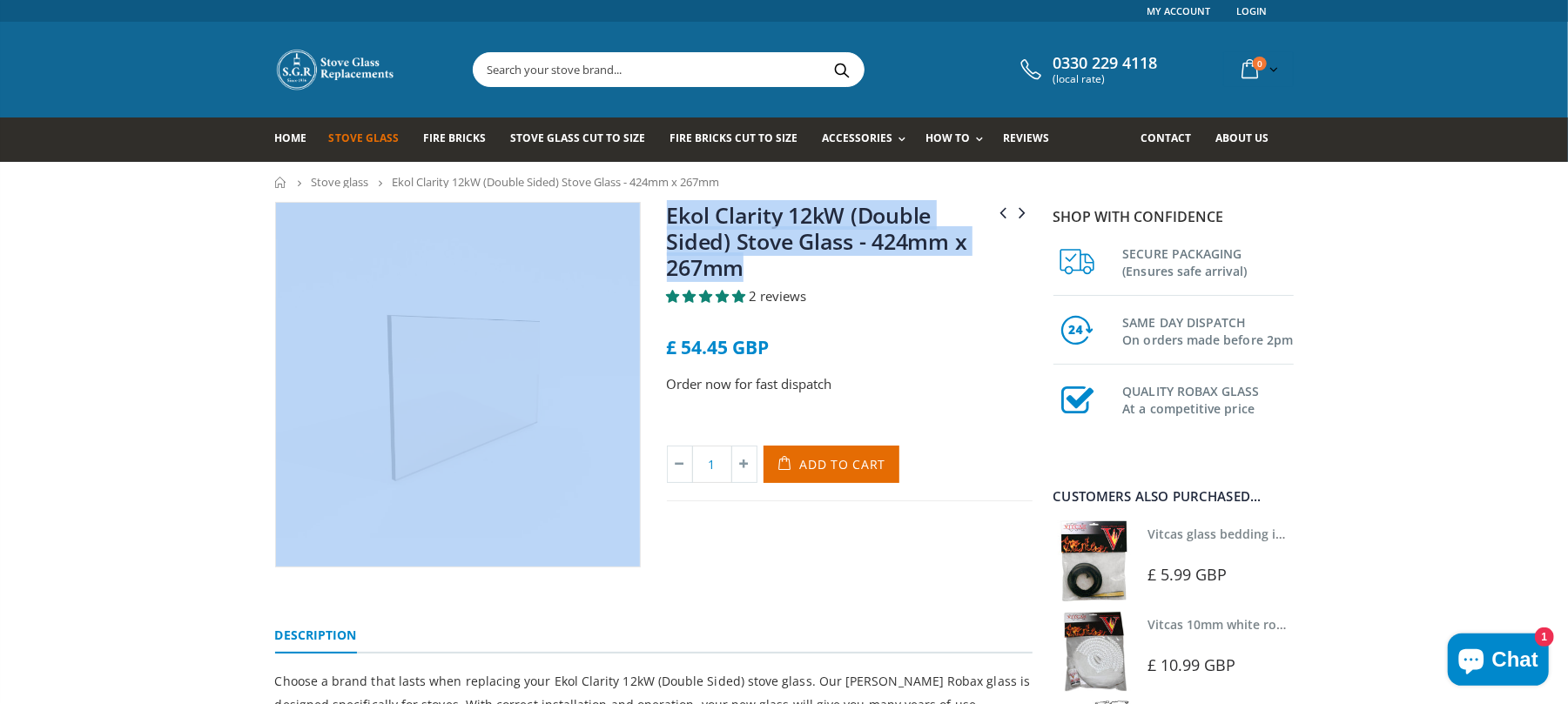
drag, startPoint x: 672, startPoint y: 241, endPoint x: 631, endPoint y: 233, distance: 41.8
click at [631, 233] on div "Efel Toledo Stove Glass - 360mm x 230mm (Shaped) Ekol Clarity 30 Boiler Stove G…" at bounding box center [654, 404] width 784 height 404
copy div "Efel Toledo Stove Glass - 360mm x 230mm (Shaped) Ekol Clarity 30 Boiler Stove G…"
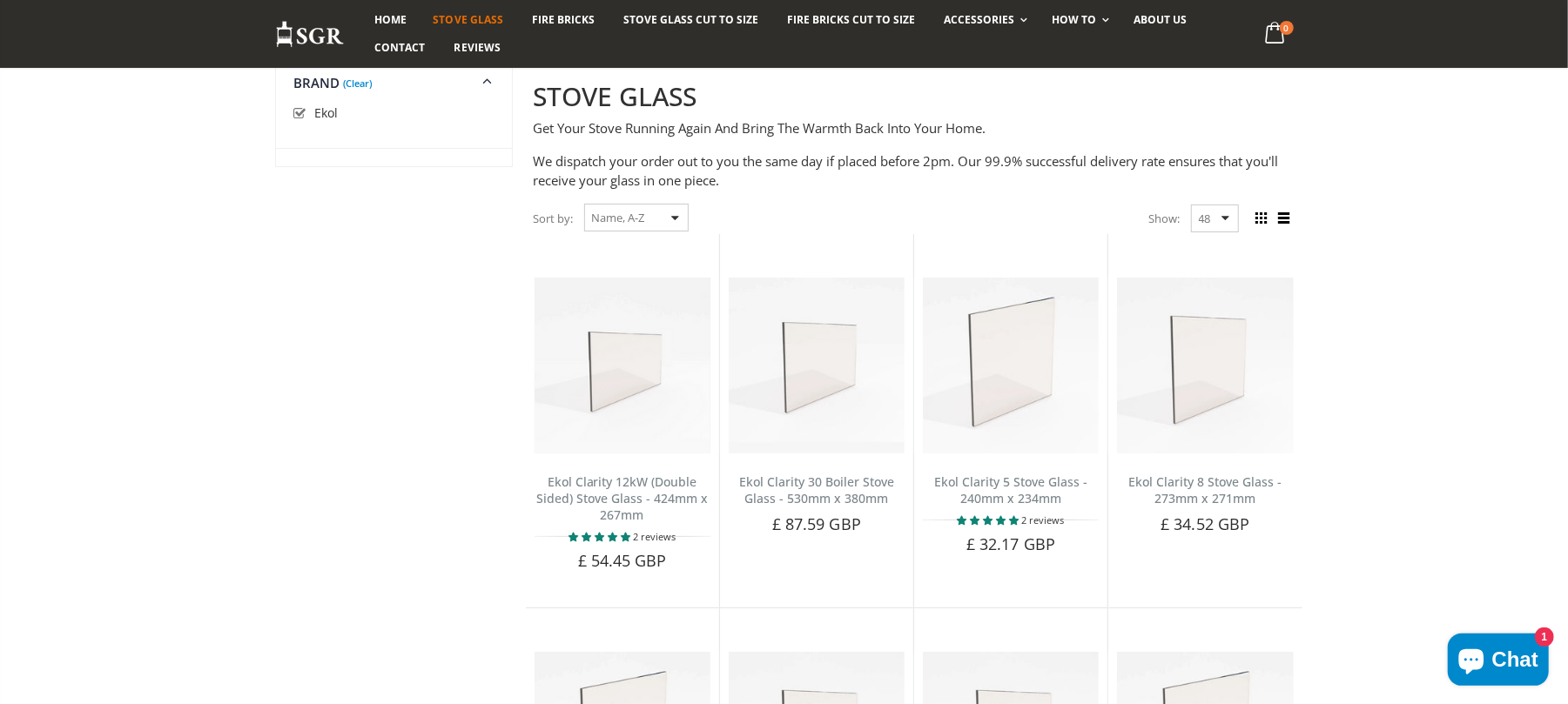
scroll to position [94, 0]
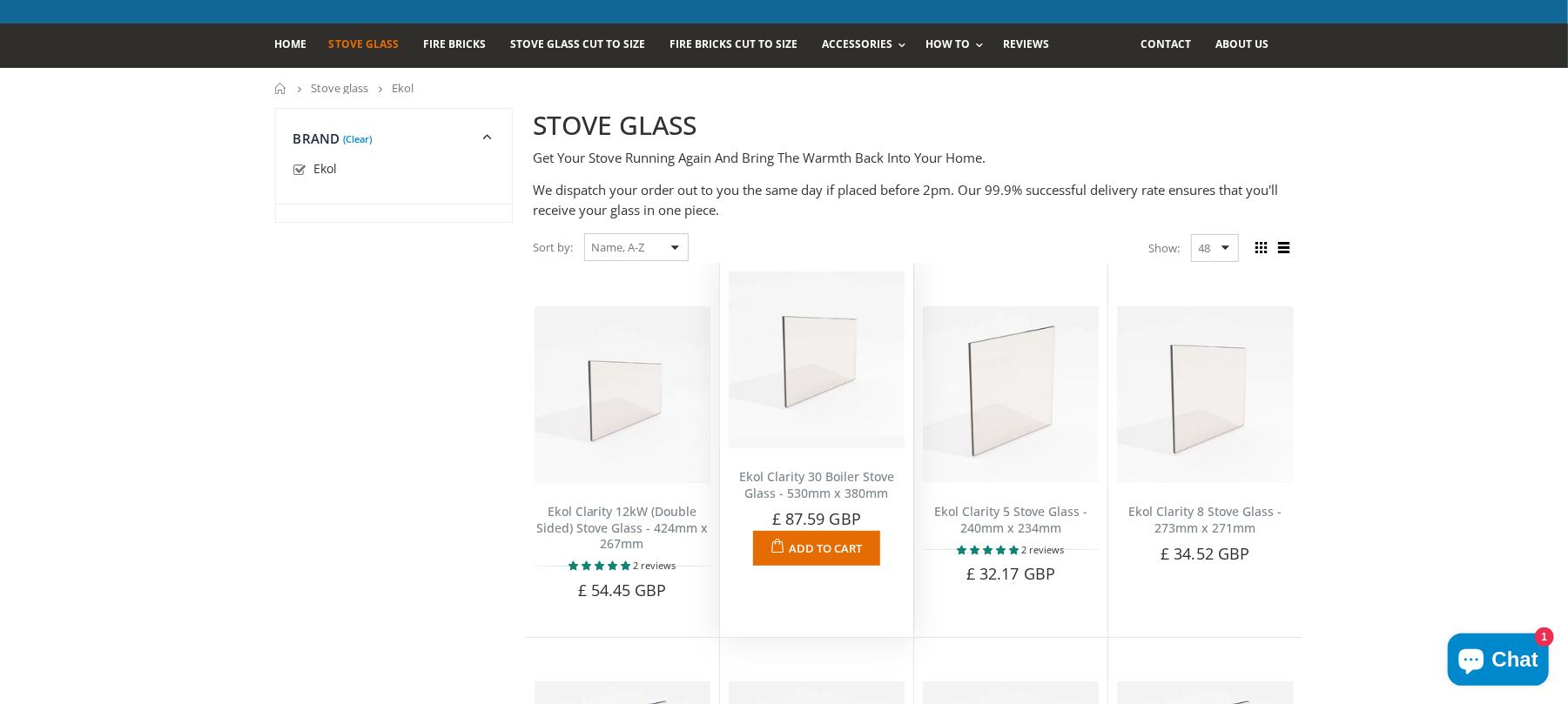
click at [802, 479] on link "Ekol Clarity 30 Boiler Stove Glass - 530mm x 380mm" at bounding box center [816, 484] width 155 height 33
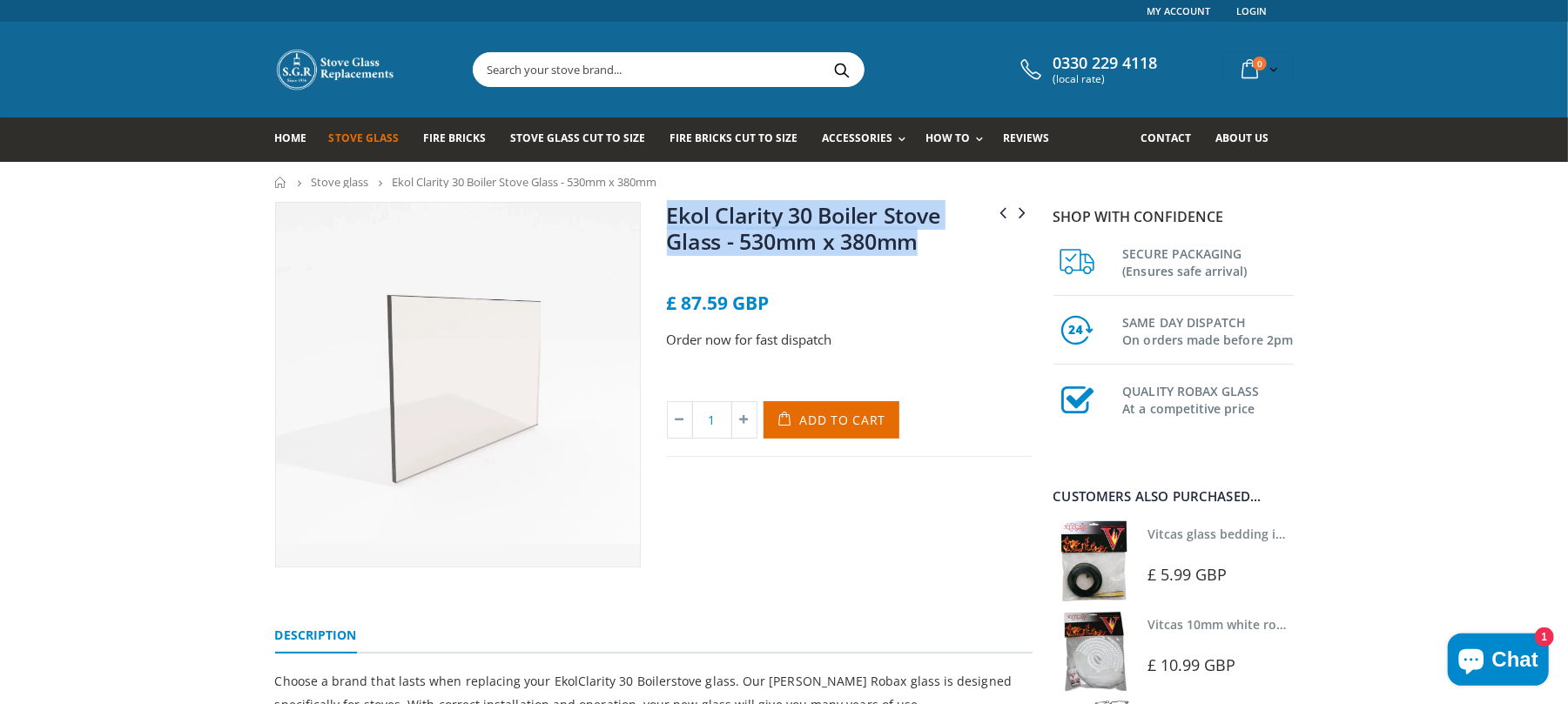
drag, startPoint x: 931, startPoint y: 250, endPoint x: 666, endPoint y: 217, distance: 267.0
click at [666, 217] on h1 "Ekol Clarity 30 Boiler Stove Glass - 530mm x 380mm" at bounding box center [849, 231] width 366 height 59
copy link "Ekol Clarity 30 Boiler Stove Glass - 530mm x 380mm"
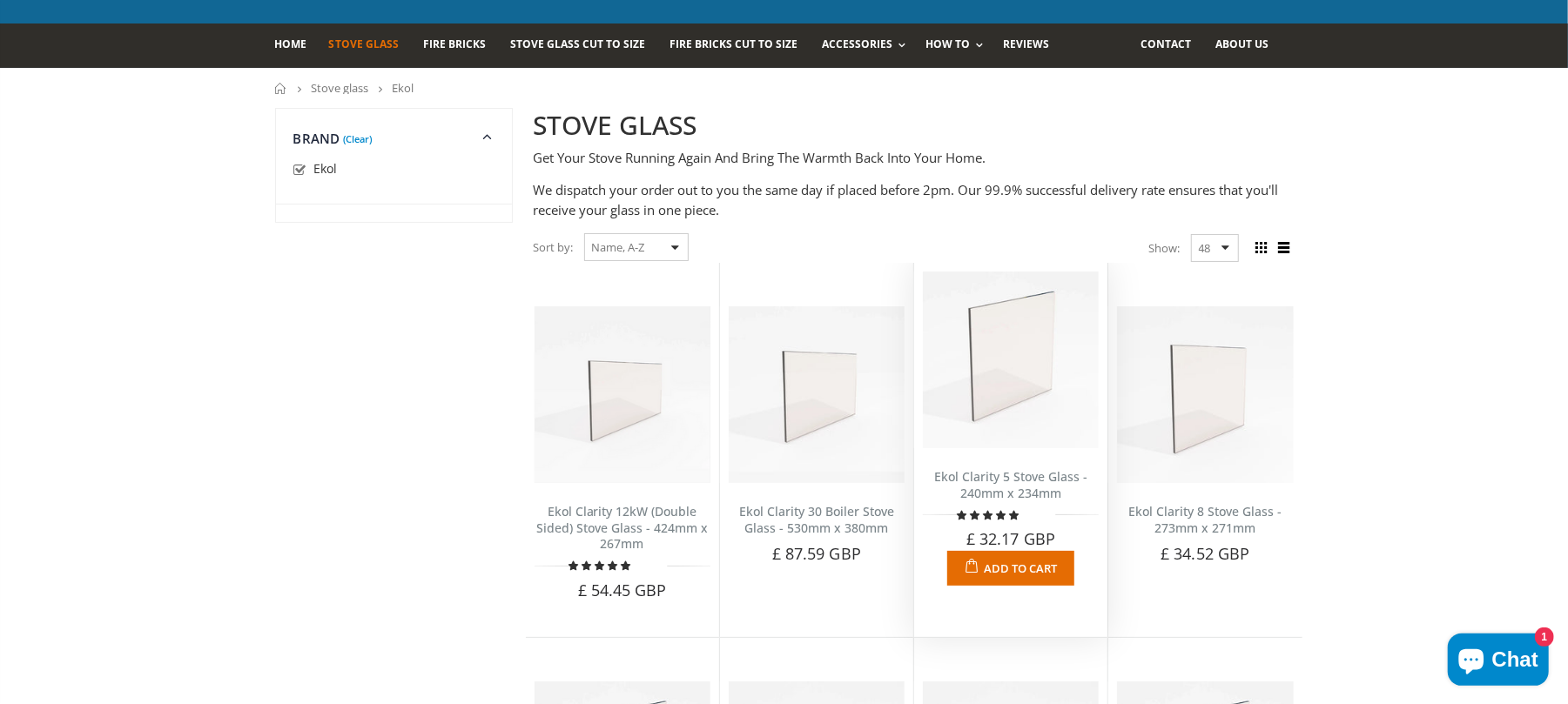
scroll to position [94, 0]
click at [999, 478] on link "Ekol Clarity 5 Stove Glass - 240mm x 234mm" at bounding box center [1011, 484] width 153 height 33
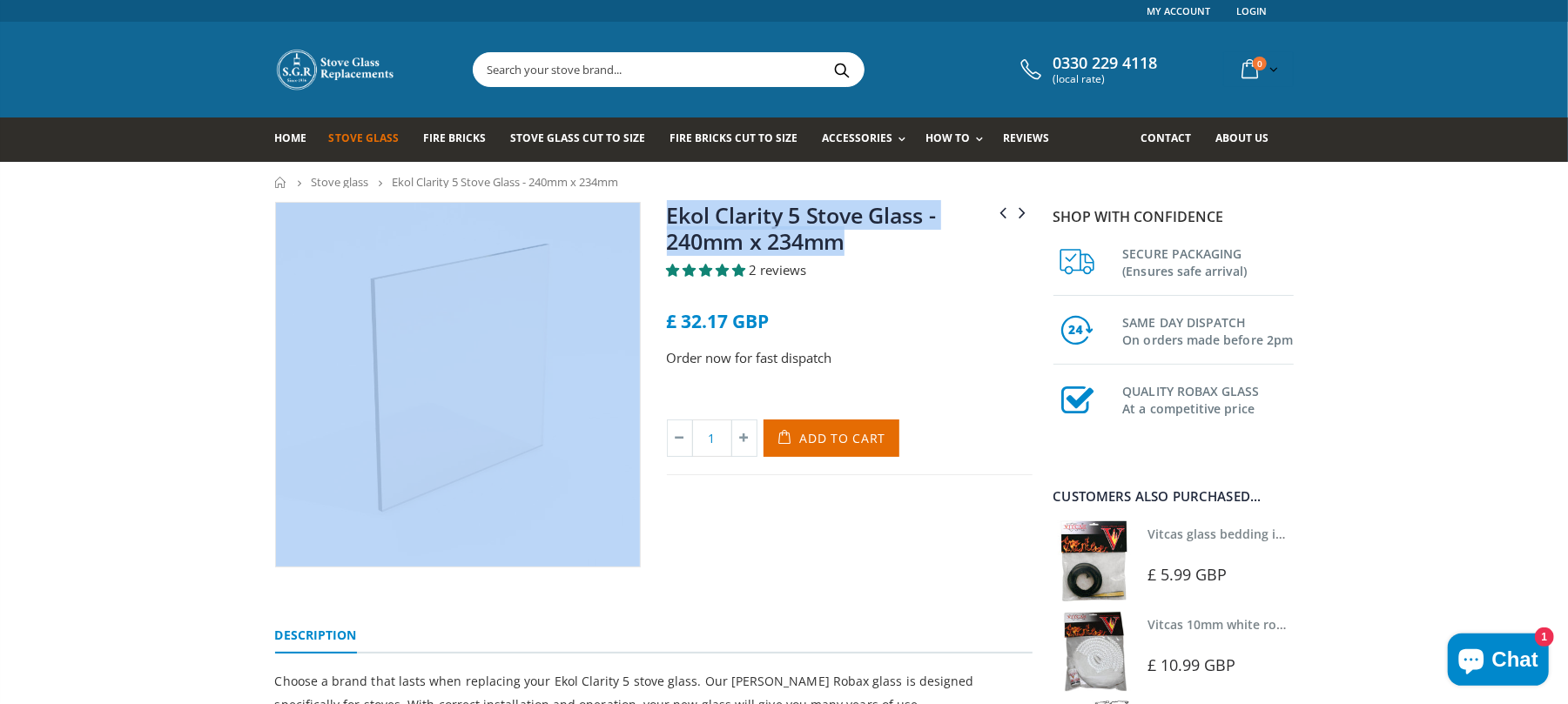
click at [651, 213] on div "Ekol Clarity 30 Boiler Stove Glass - 530mm x 380mm Ekol Clarity 8 Stove Glass -…" at bounding box center [654, 404] width 784 height 404
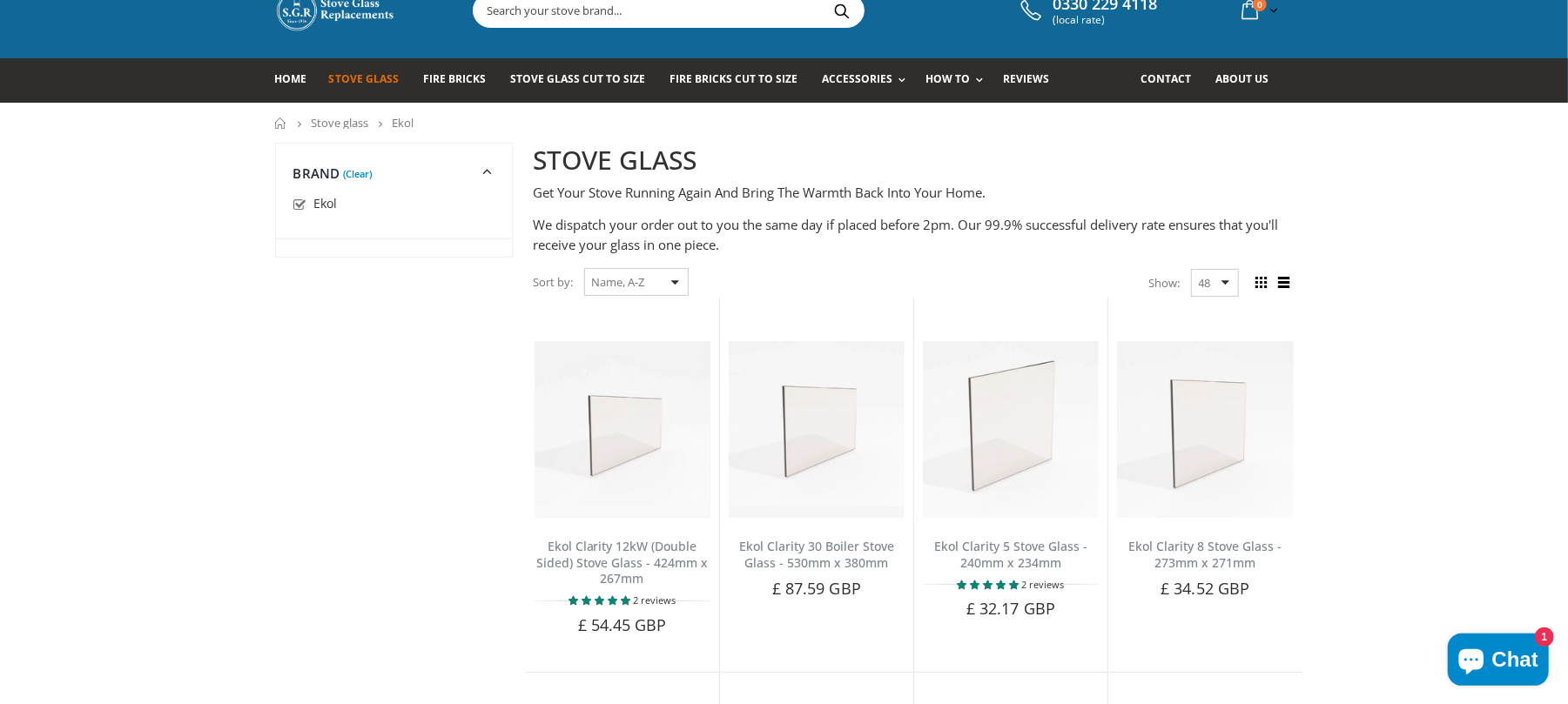
scroll to position [116, 0]
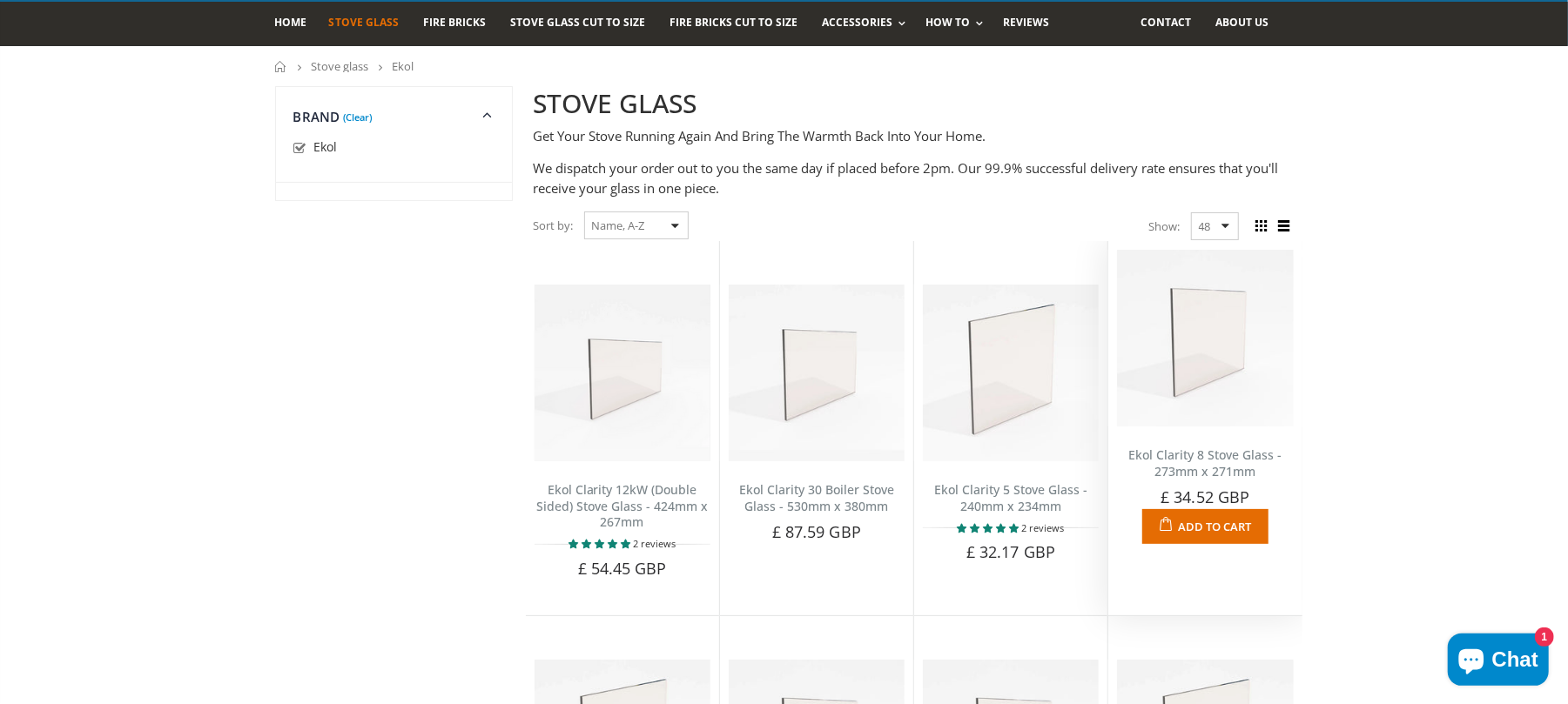
click at [1184, 460] on link "Ekol Clarity 8 Stove Glass - 273mm x 271mm" at bounding box center [1204, 463] width 153 height 33
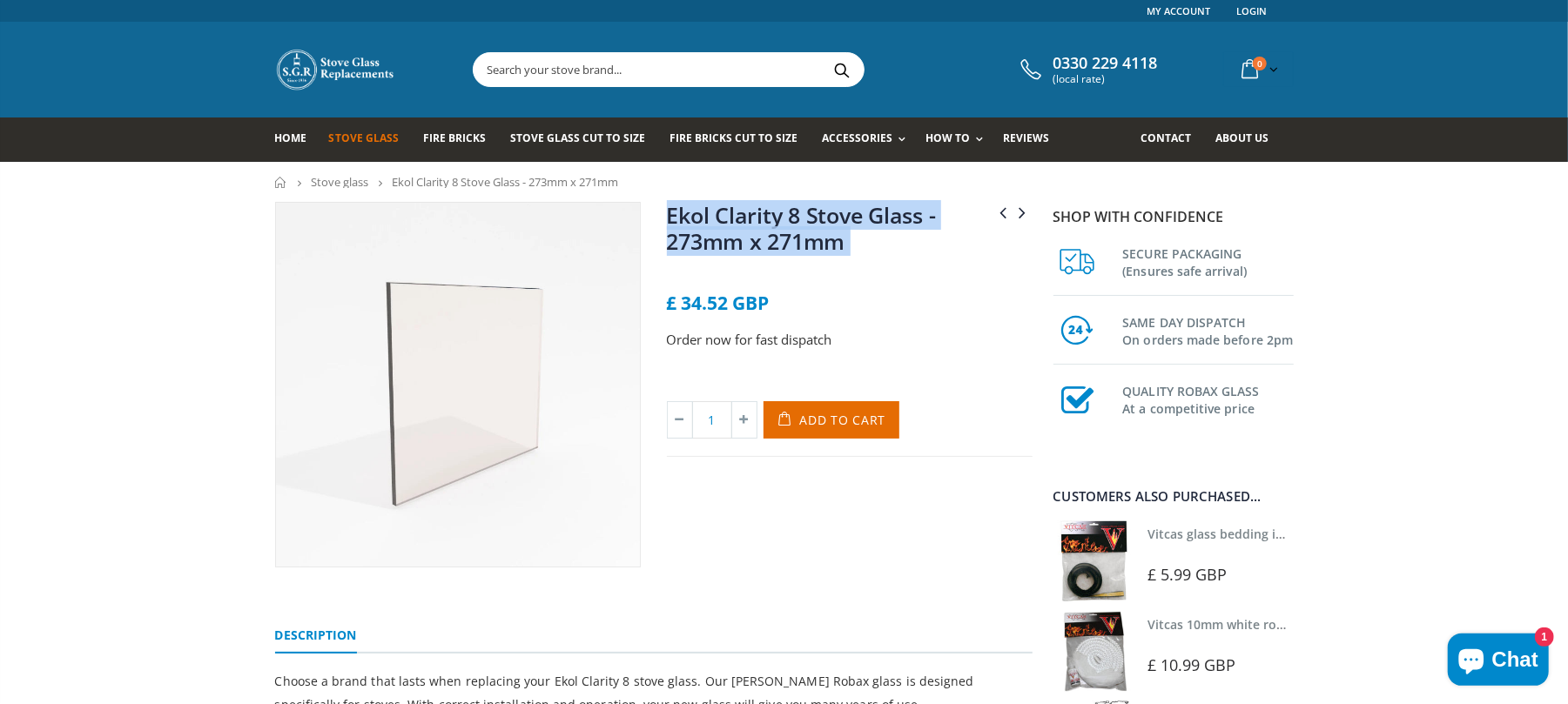
drag, startPoint x: 899, startPoint y: 261, endPoint x: 666, endPoint y: 204, distance: 239.9
click at [666, 204] on div "Ekol Clarity 5 Stove Glass - 240mm x 234mm Ekol Crystal 12kW Stove Glass - 445m…" at bounding box center [849, 330] width 366 height 255
copy div "Ekol Clarity 8 Stove Glass - 273mm x 271mm No reviews"
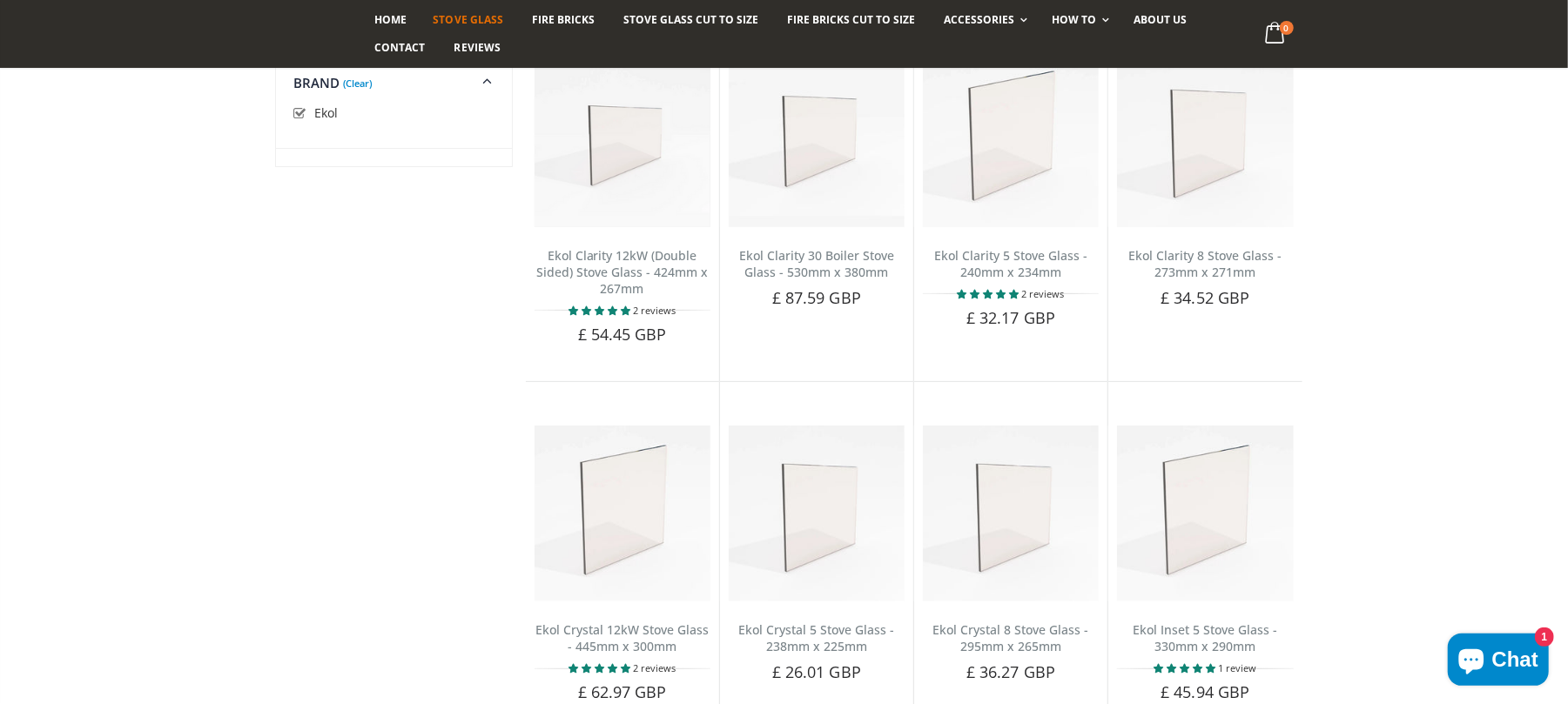
scroll to position [464, 0]
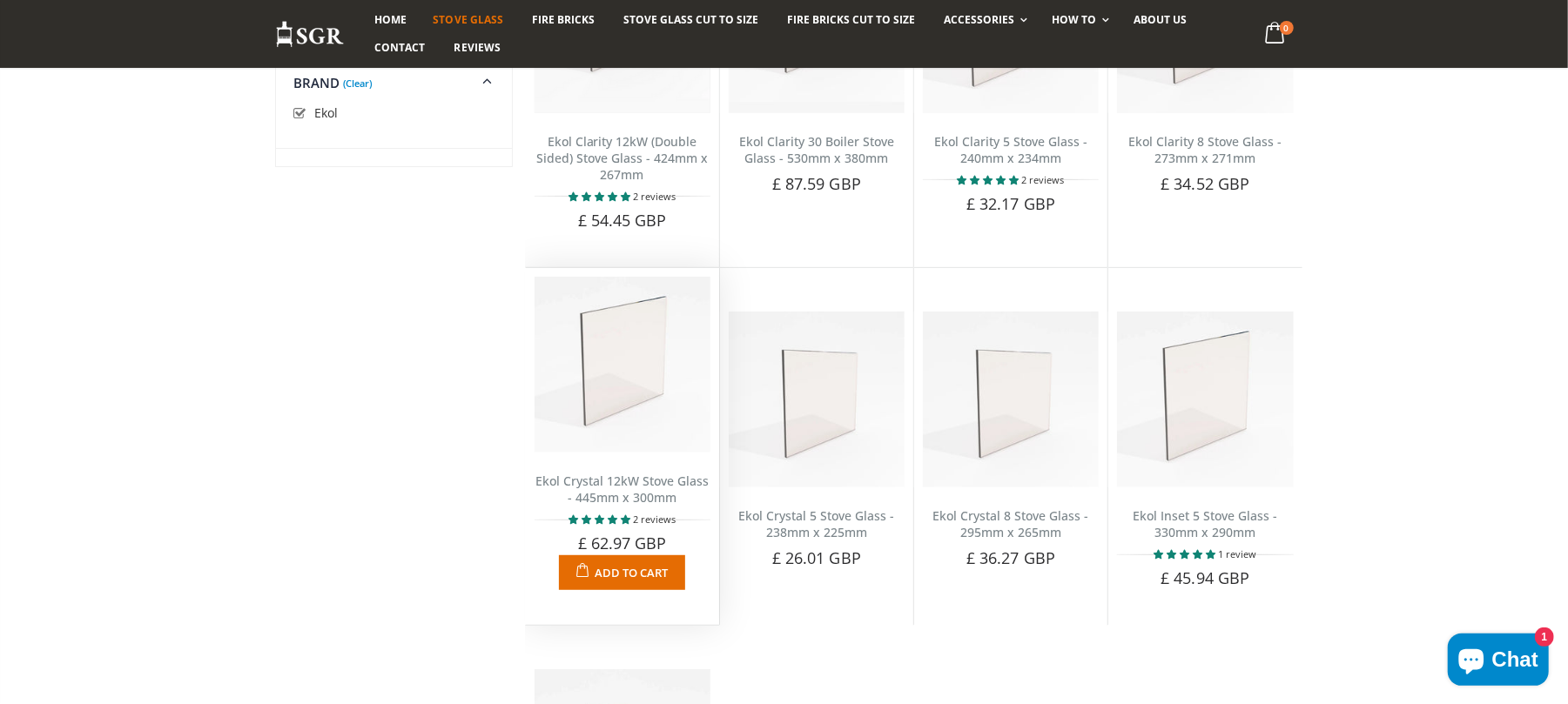
click at [641, 500] on link "Ekol Crystal 12kW Stove Glass - 445mm x 300mm" at bounding box center [621, 489] width 173 height 33
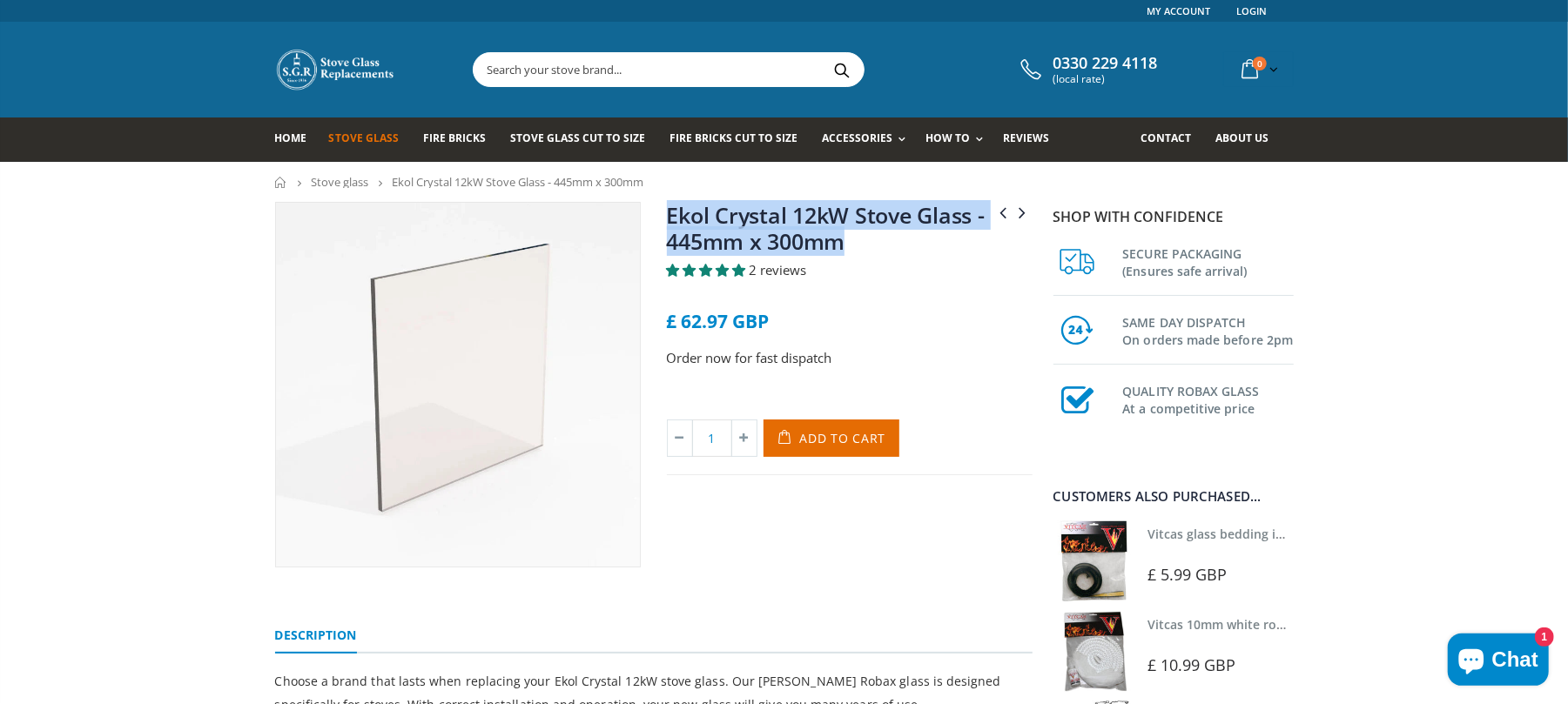
drag, startPoint x: 0, startPoint y: 0, endPoint x: 657, endPoint y: 214, distance: 691.0
click at [657, 214] on div "Ekol Clarity 8 Stove Glass - 273mm x 271mm Ekol Crystal 5 Stove Glass - 238mm x…" at bounding box center [849, 385] width 392 height 366
copy link "Ekol Crystal 12kW Stove Glass - 445mm x 300mm"
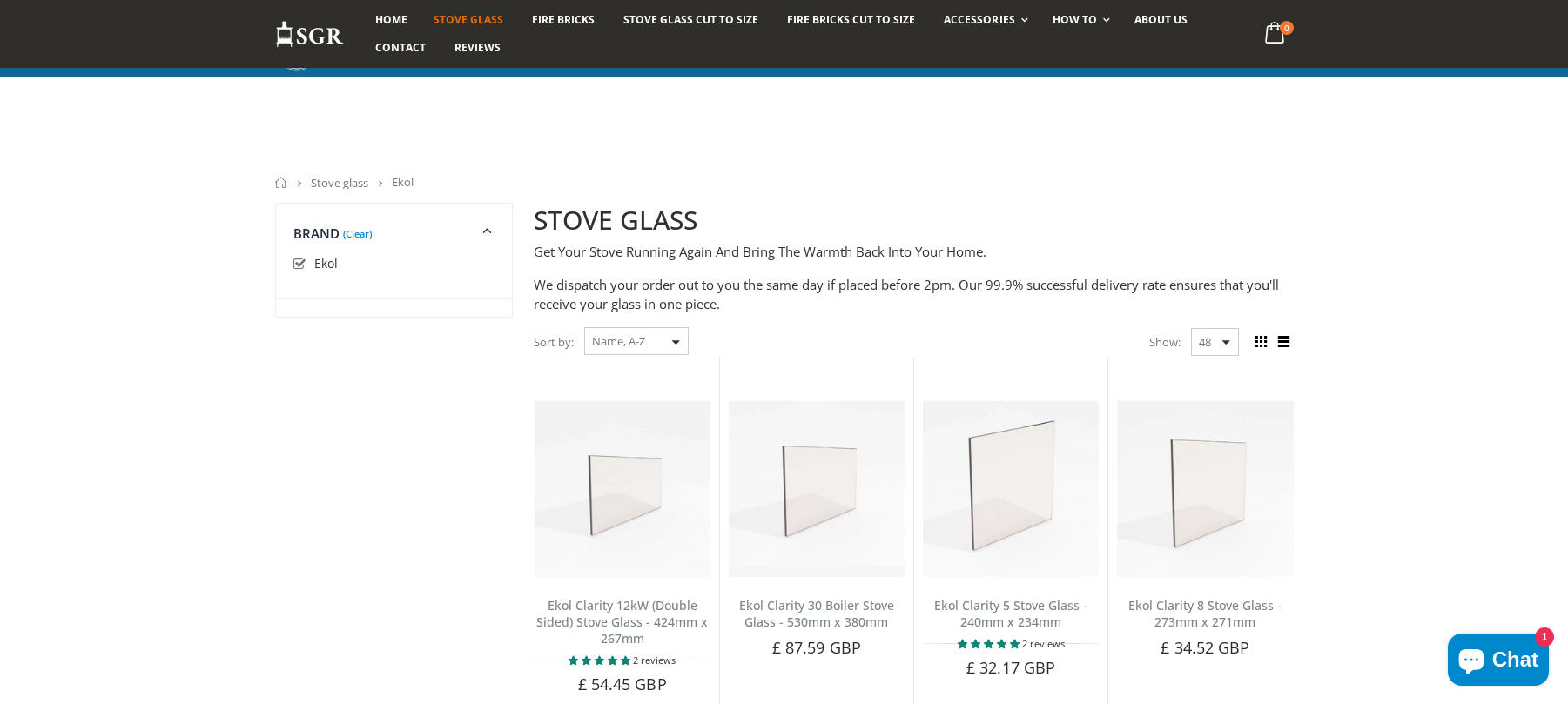
scroll to position [464, 0]
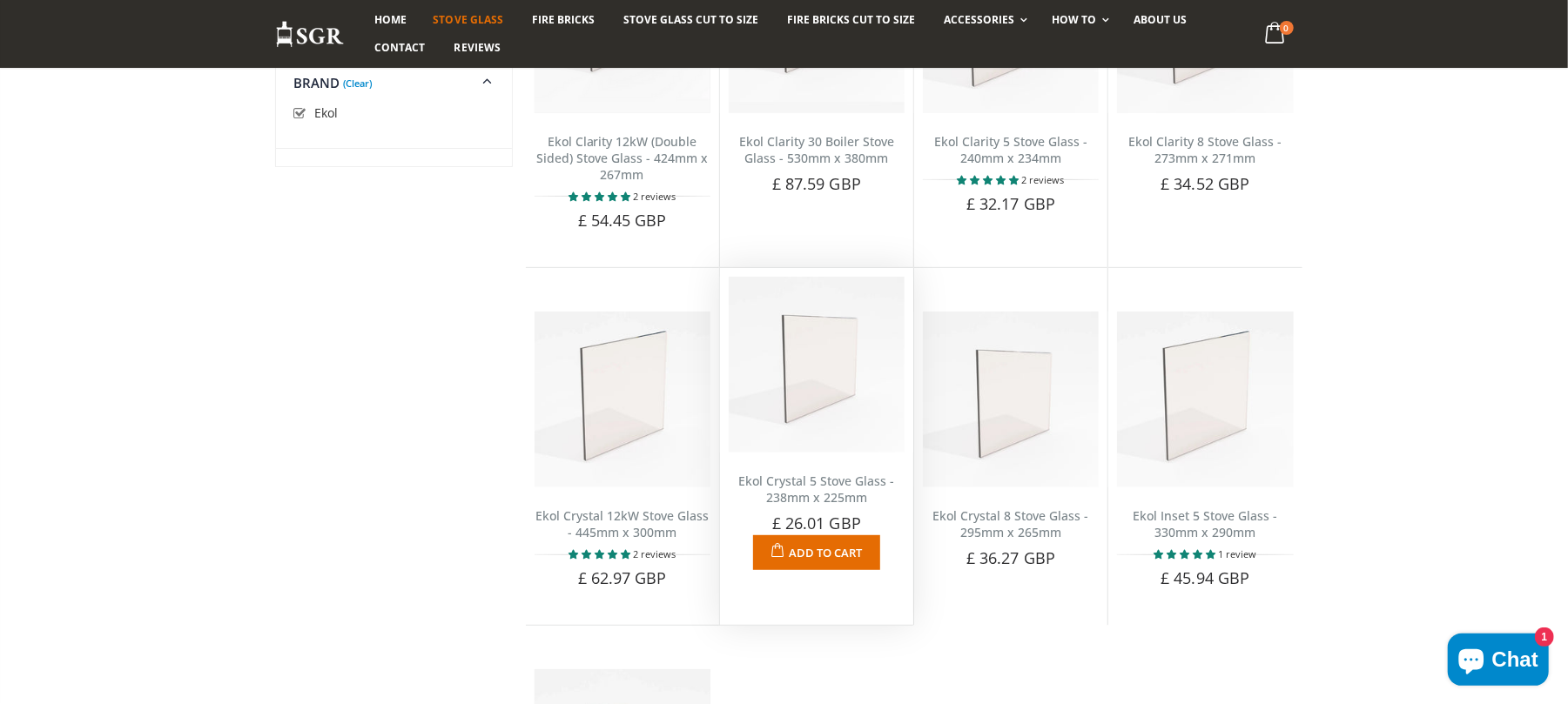
click at [808, 492] on link "Ekol Crystal 5 Stove Glass - 238mm x 225mm" at bounding box center [815, 489] width 156 height 33
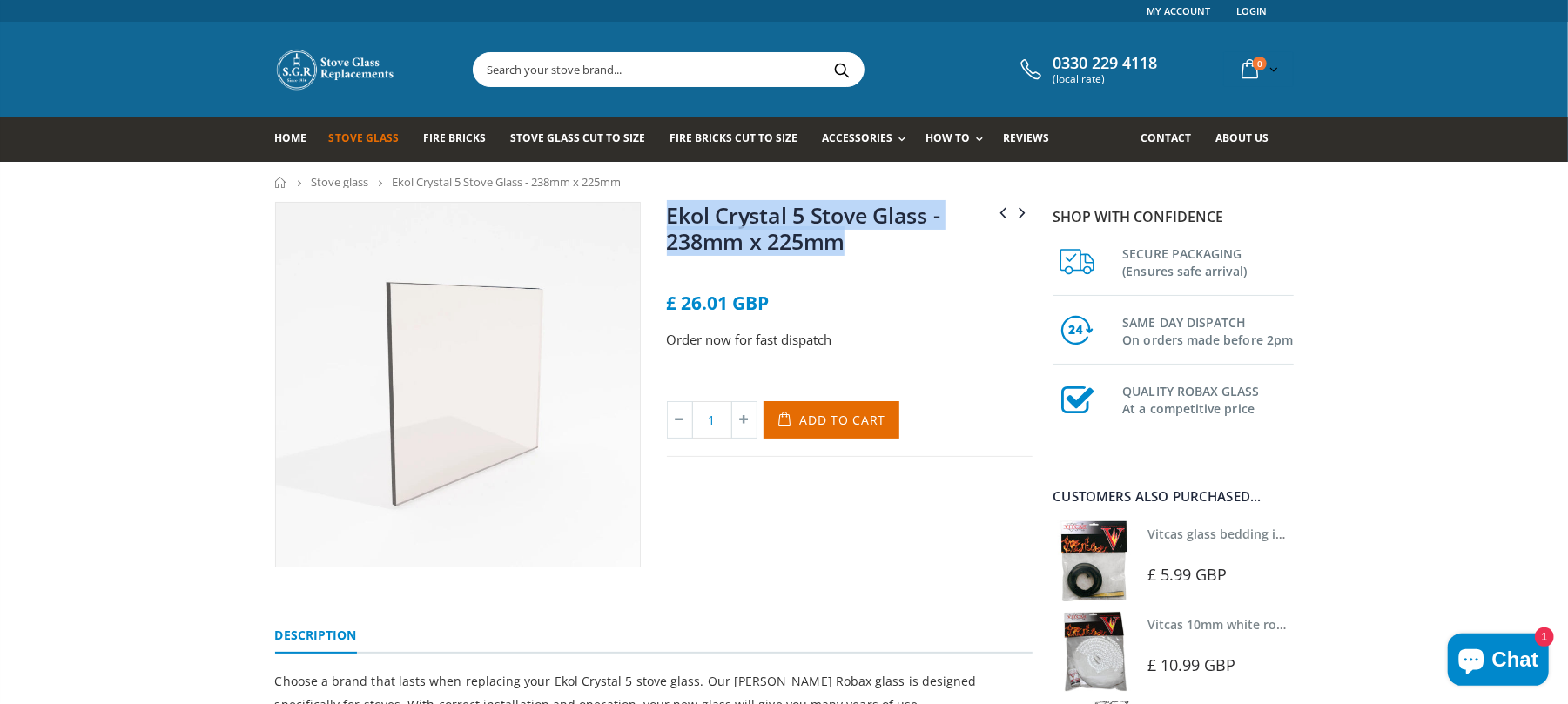
drag, startPoint x: 0, startPoint y: 0, endPoint x: 668, endPoint y: 218, distance: 702.7
click at [668, 218] on h1 "Ekol Crystal 5 Stove Glass - 238mm x 225mm" at bounding box center [849, 231] width 366 height 59
copy link "Ekol Crystal 5 Stove Glass - 238mm x 225mm"
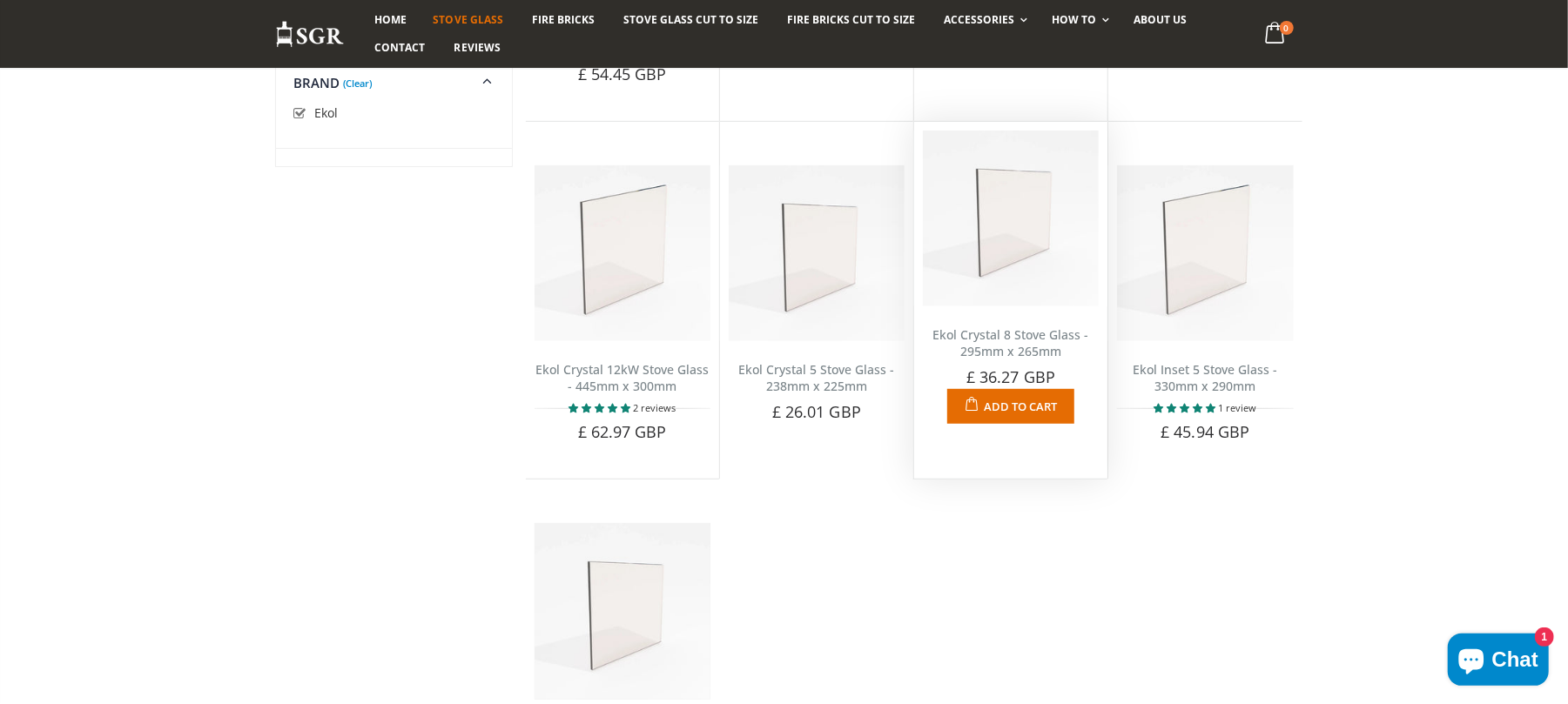
scroll to position [696, 0]
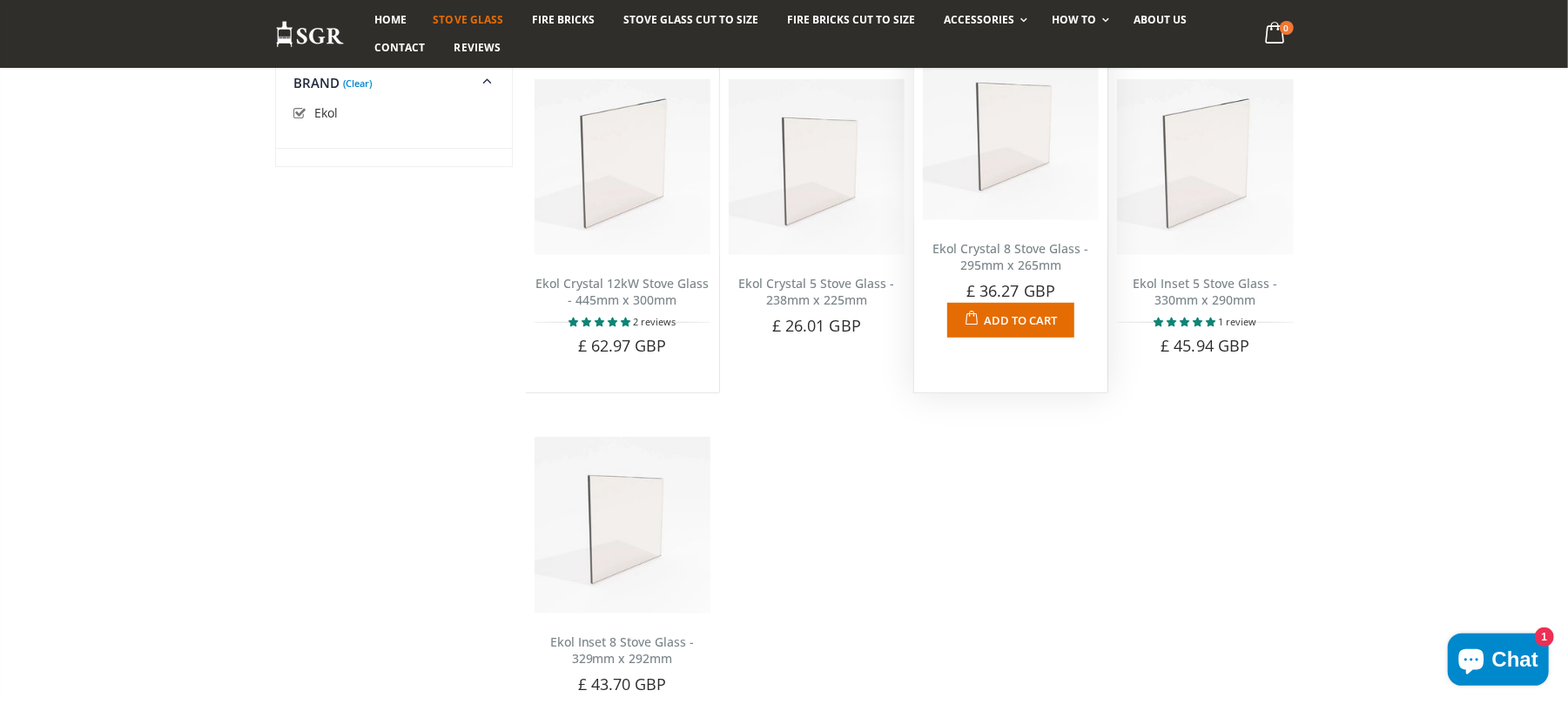
click at [1021, 263] on link "Ekol Crystal 8 Stove Glass - 295mm x 265mm" at bounding box center [1011, 256] width 156 height 33
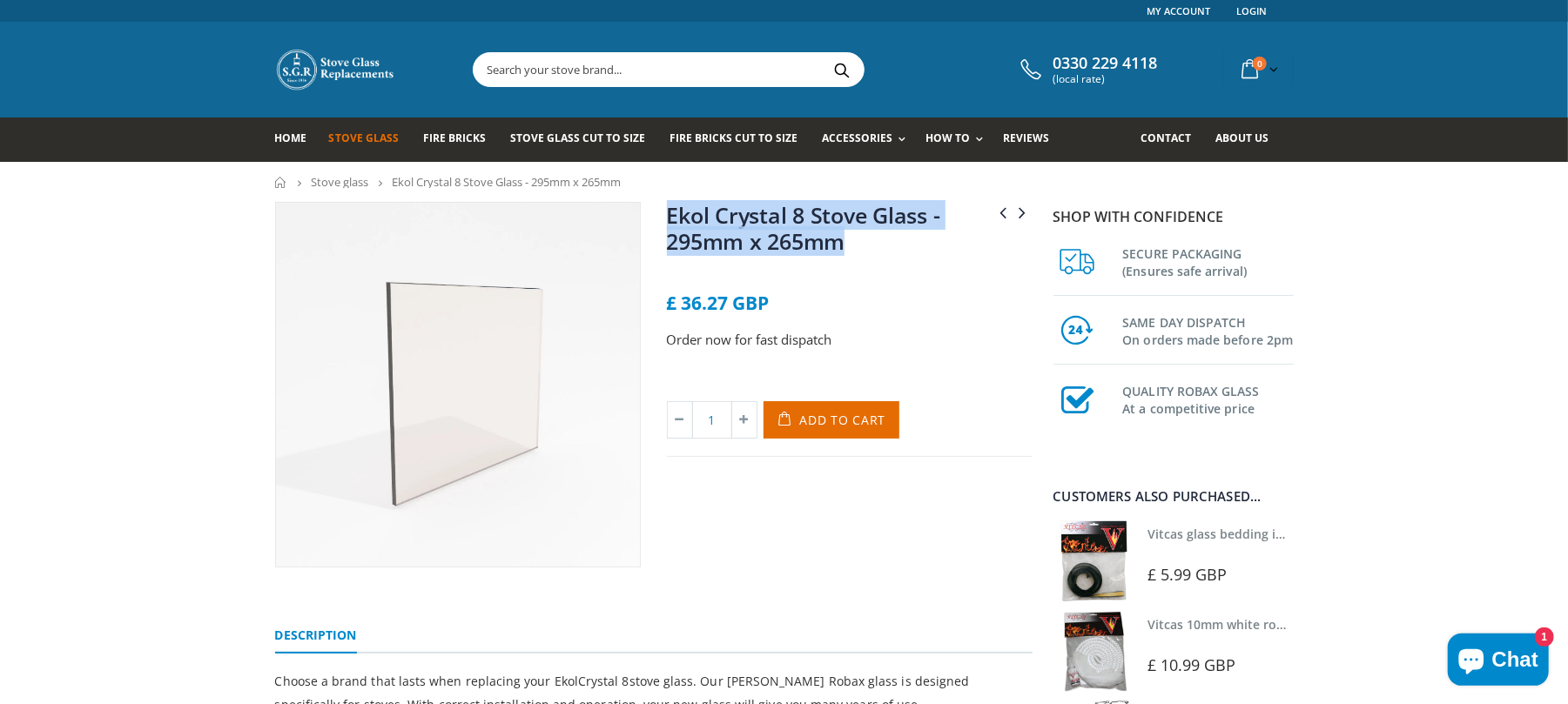
drag, startPoint x: 901, startPoint y: 250, endPoint x: 668, endPoint y: 222, distance: 234.7
click at [668, 222] on h1 "Ekol Crystal 8 Stove Glass - 295mm x 265mm" at bounding box center [849, 231] width 366 height 59
copy link "Ekol Crystal 8 Stove Glass - 295mm x 265mm"
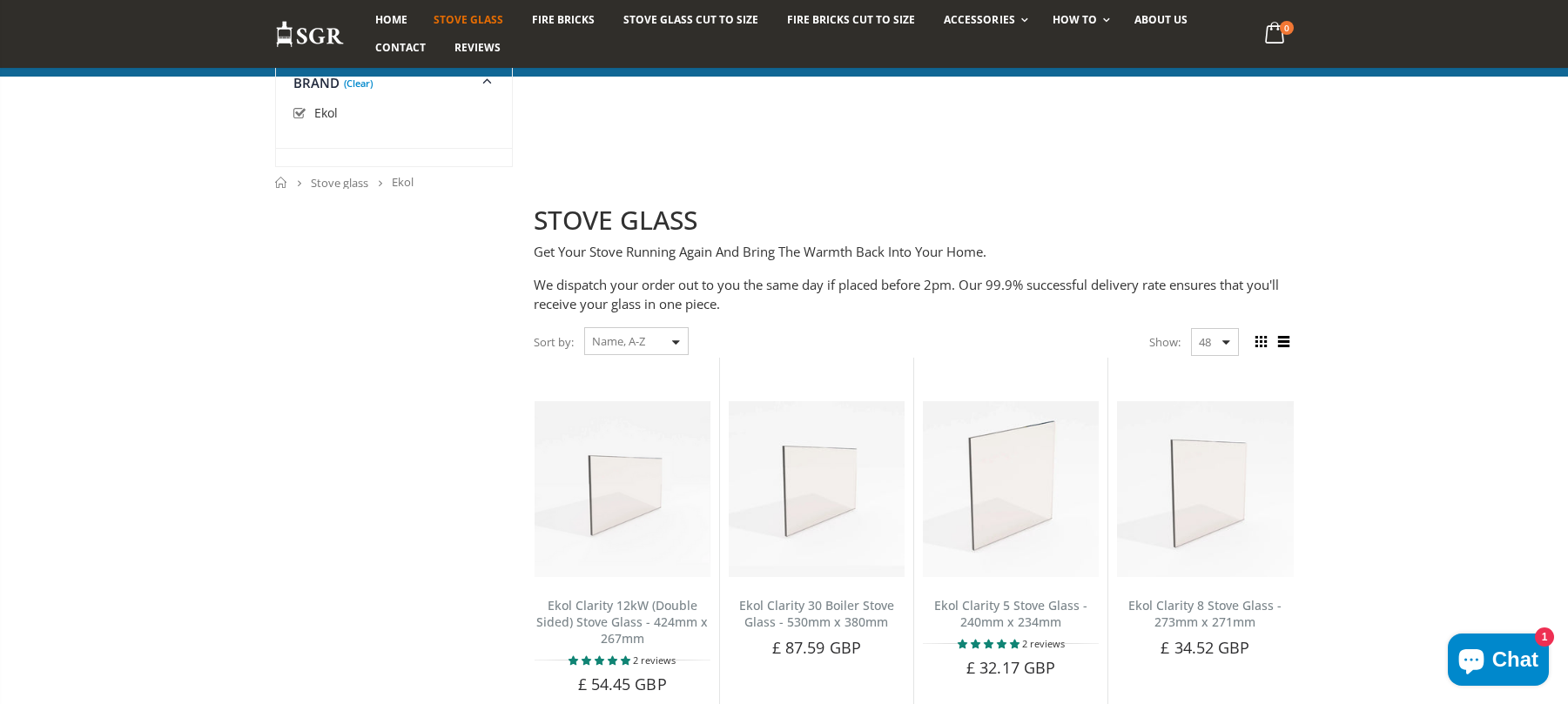
scroll to position [696, 0]
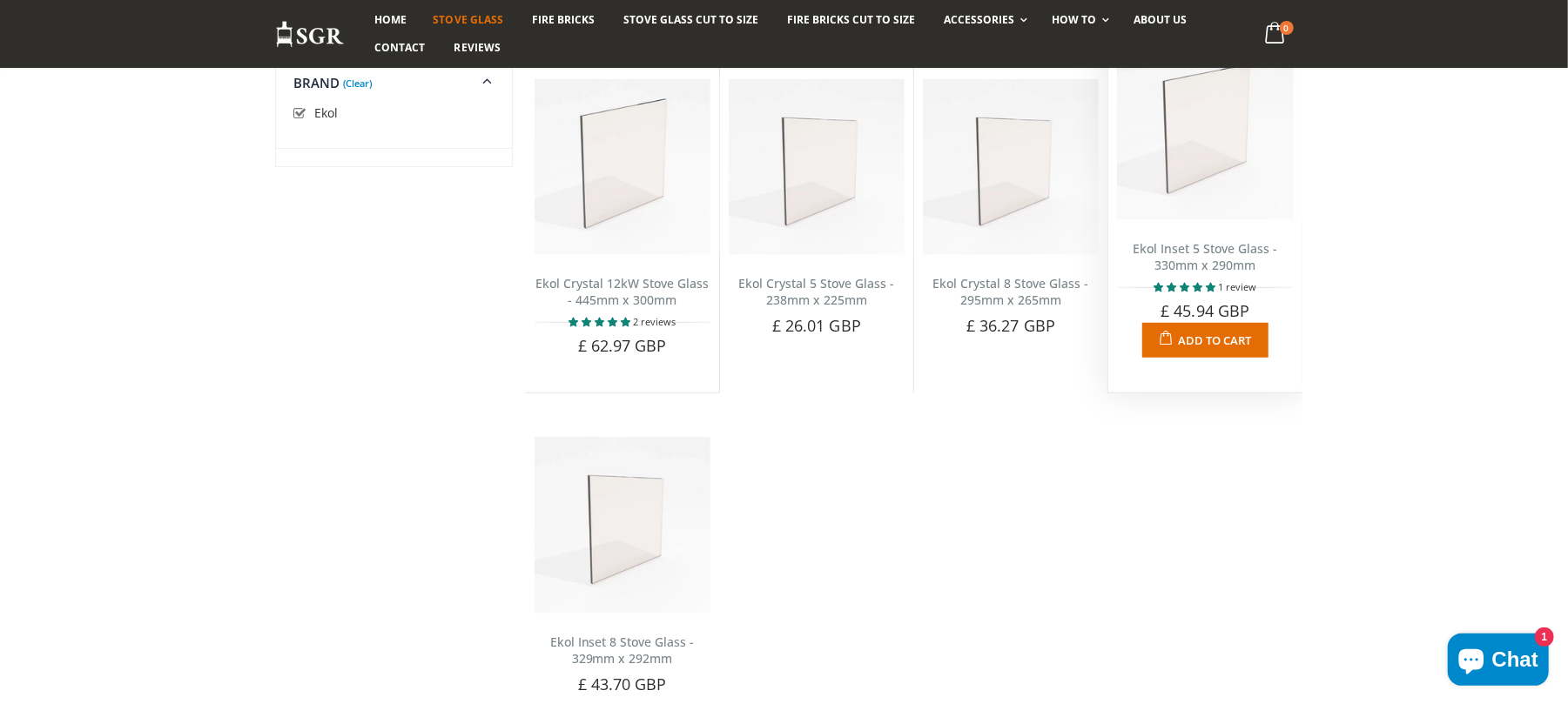
click at [1181, 273] on link "Ekol Inset 5 Stove Glass - 330mm x 290mm" at bounding box center [1204, 256] width 144 height 33
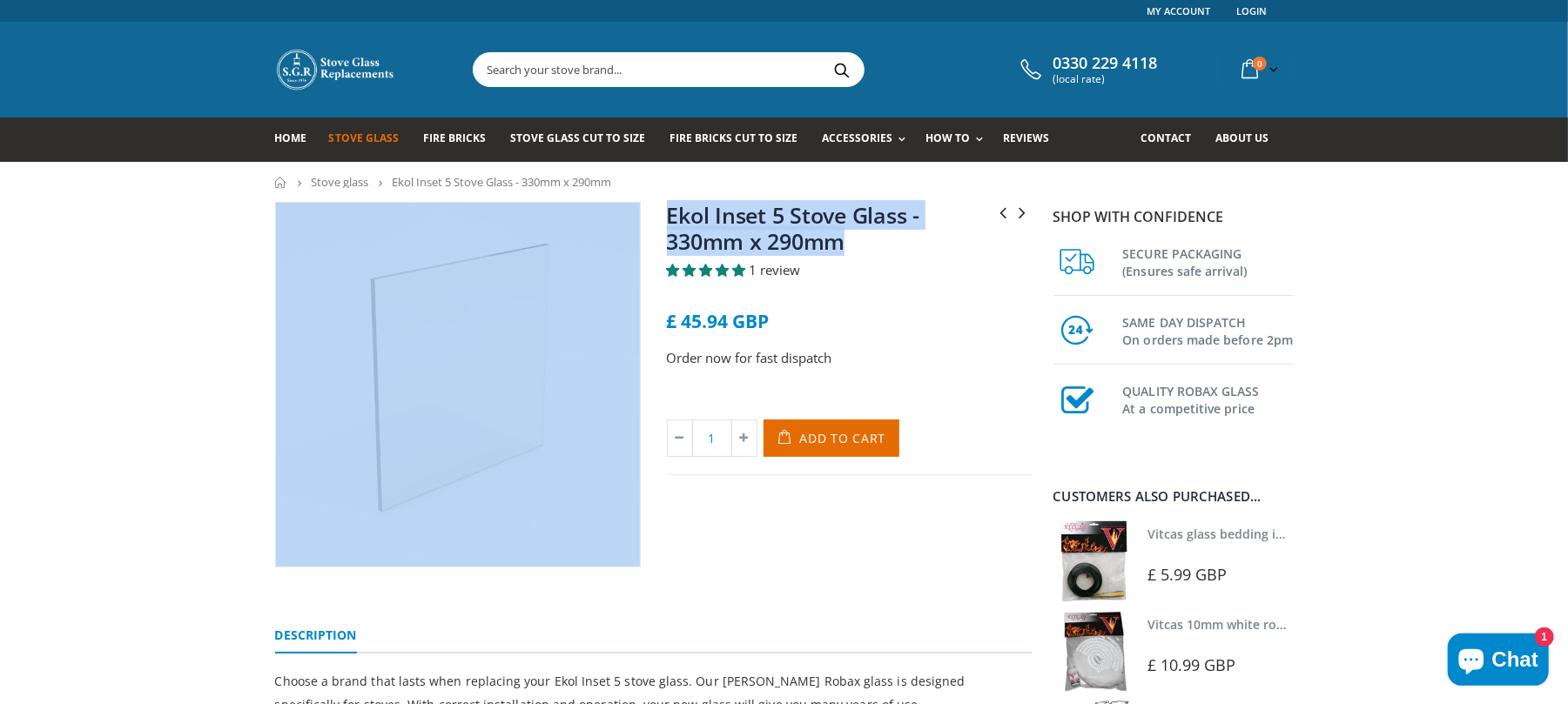
drag, startPoint x: 872, startPoint y: 248, endPoint x: 616, endPoint y: 204, distance: 259.8
click at [616, 204] on div "Ekol Crystal 8 Stove Glass - 295mm x 265mm Ekol Inset 8 Stove Glass - 329mm x 2…" at bounding box center [654, 404] width 784 height 404
copy div "Ekol Crystal 8 Stove Glass - 295mm x 265mm Ekol Inset 8 Stove Glass - 329mm x 2…"
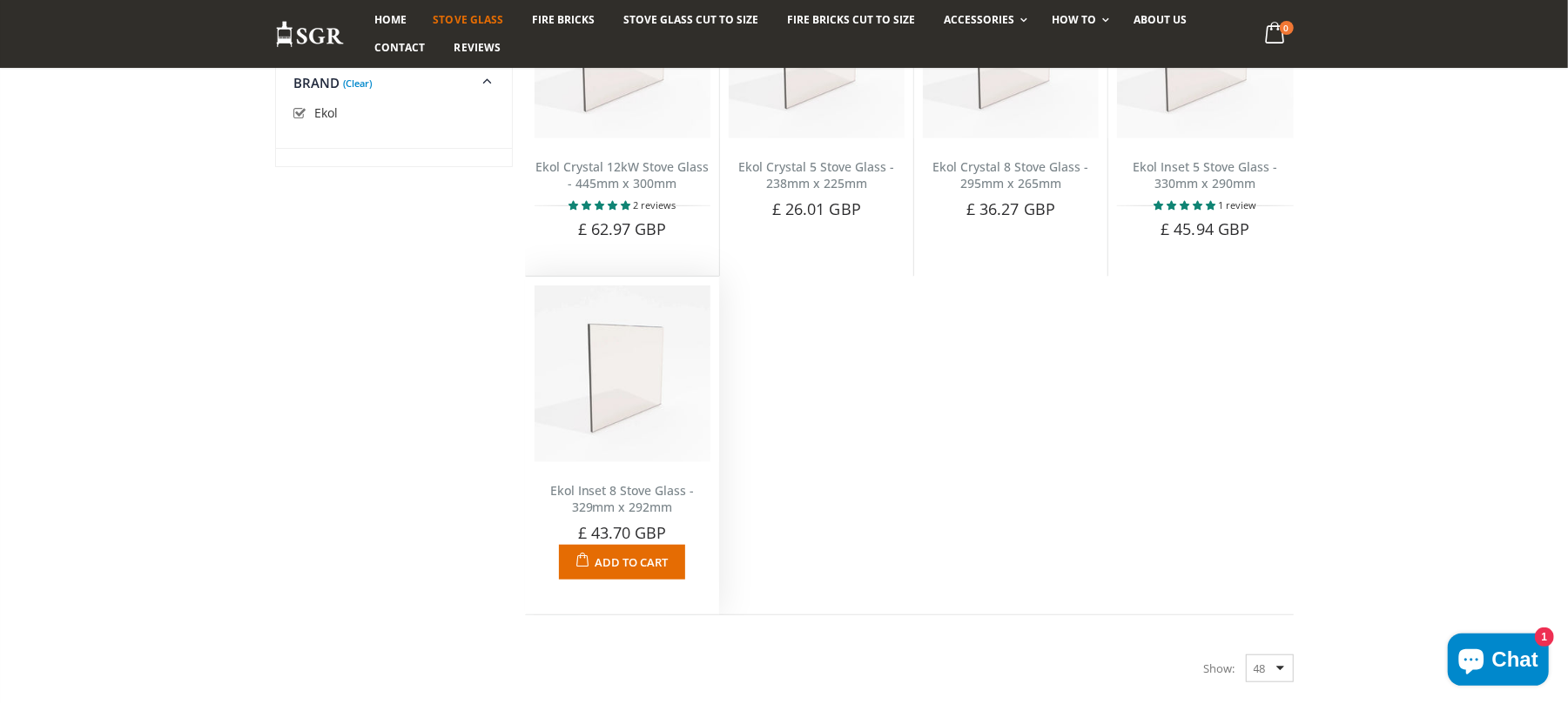
scroll to position [927, 0]
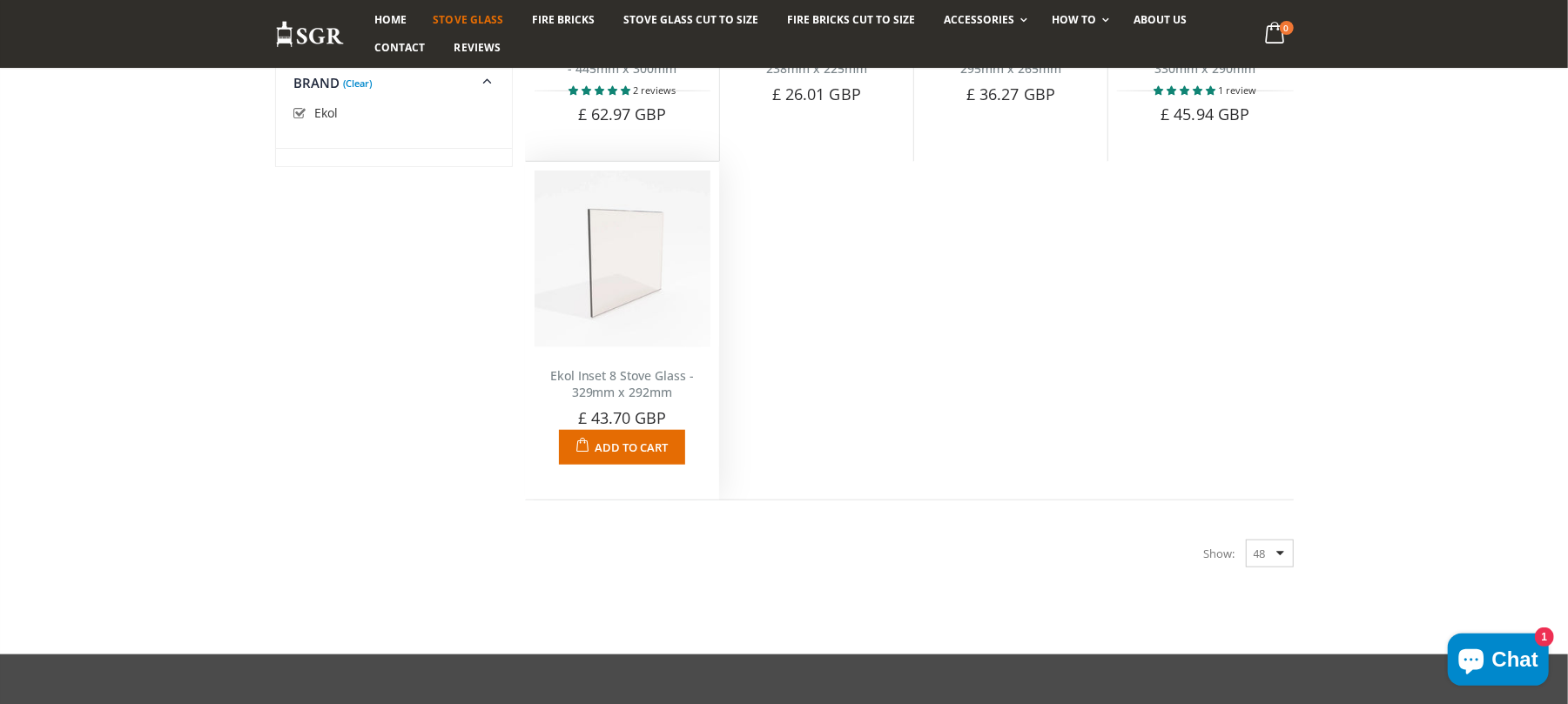
click at [648, 396] on link "Ekol Inset 8 Stove Glass - 329mm x 292mm" at bounding box center [622, 384] width 144 height 33
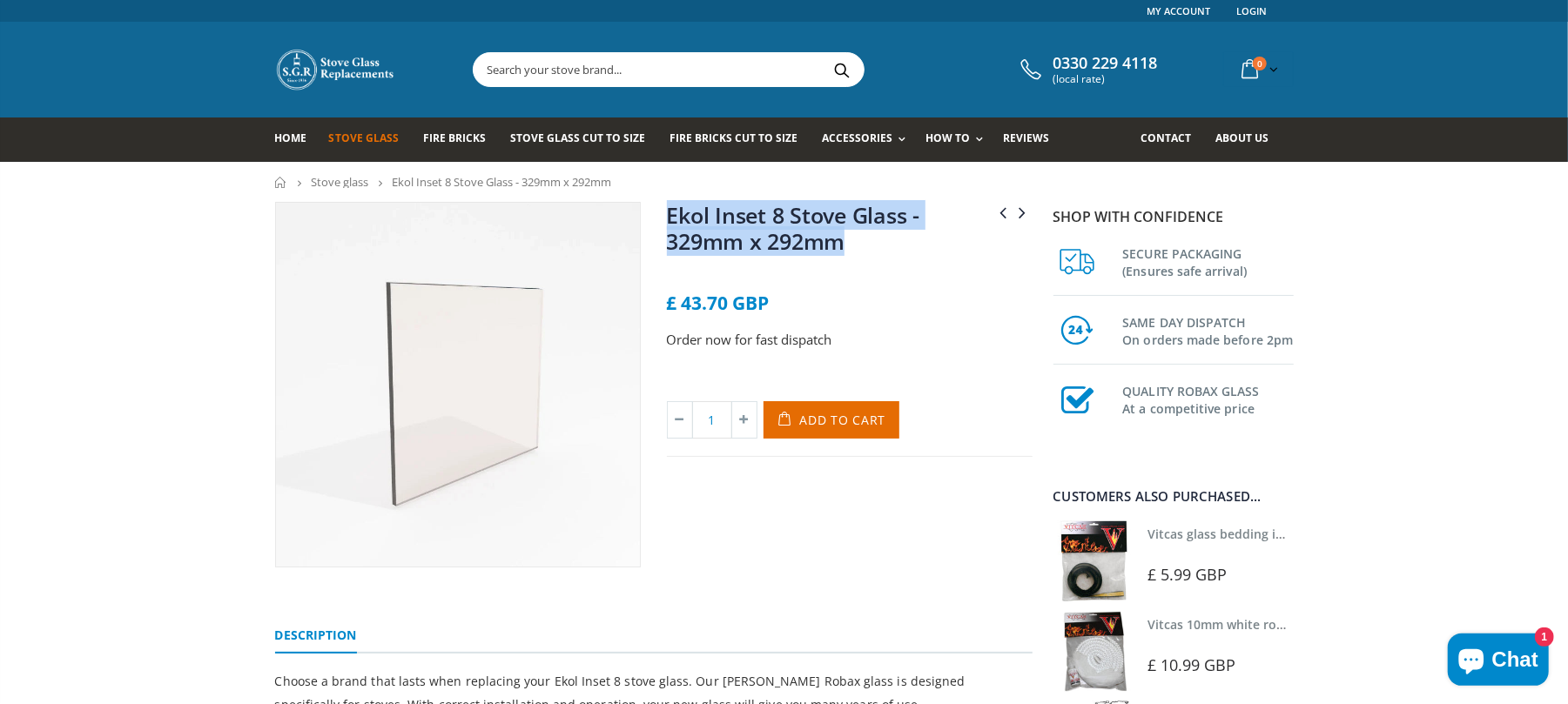
drag, startPoint x: 857, startPoint y: 248, endPoint x: 666, endPoint y: 223, distance: 192.6
click at [666, 223] on h1 "Ekol Inset 8 Stove Glass - 329mm x 292mm" at bounding box center [849, 231] width 366 height 59
copy link "Ekol Inset 8 Stove Glass - 329mm x 292mm"
